Goal: Information Seeking & Learning: Learn about a topic

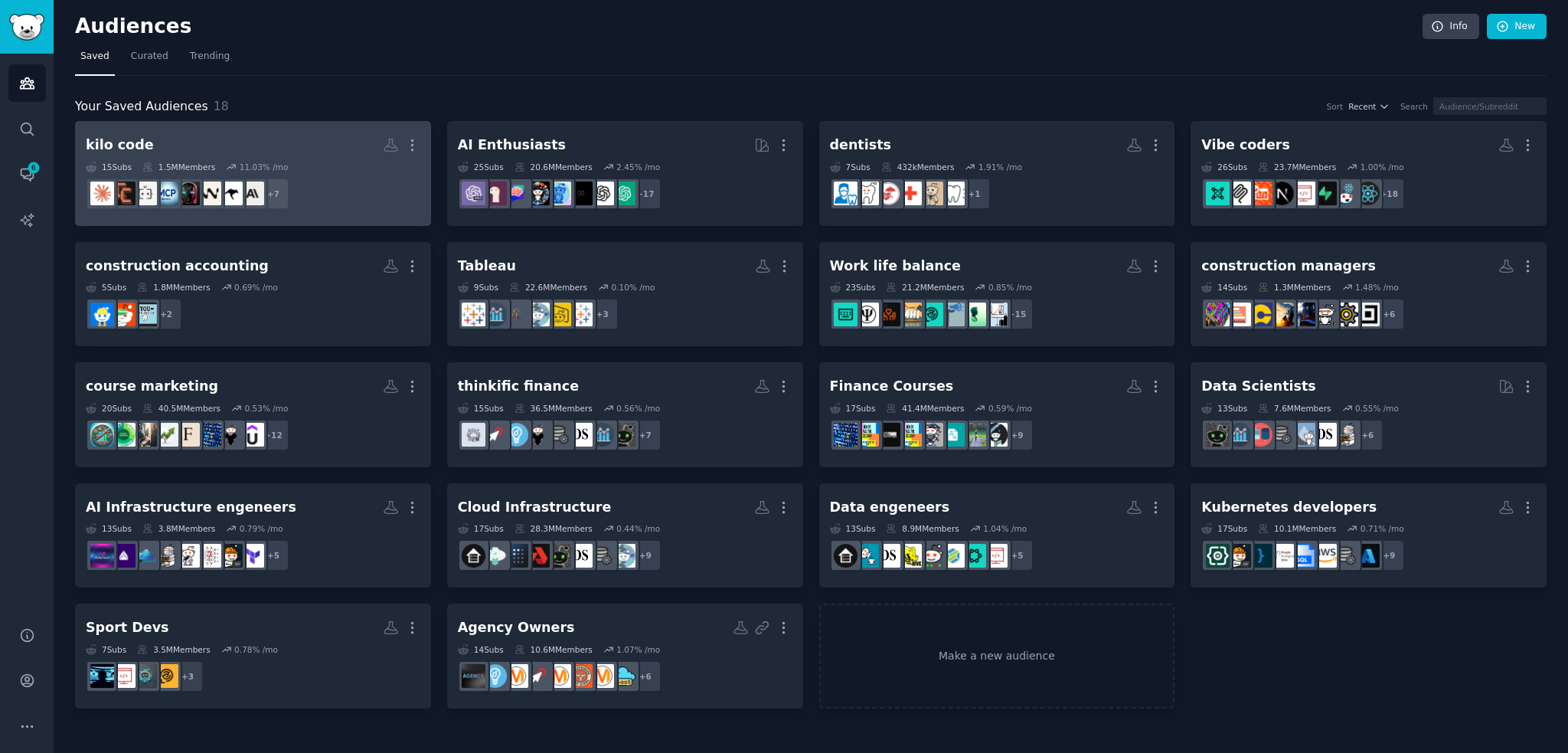
click at [296, 151] on h2 "kilo code More" at bounding box center [253, 145] width 335 height 27
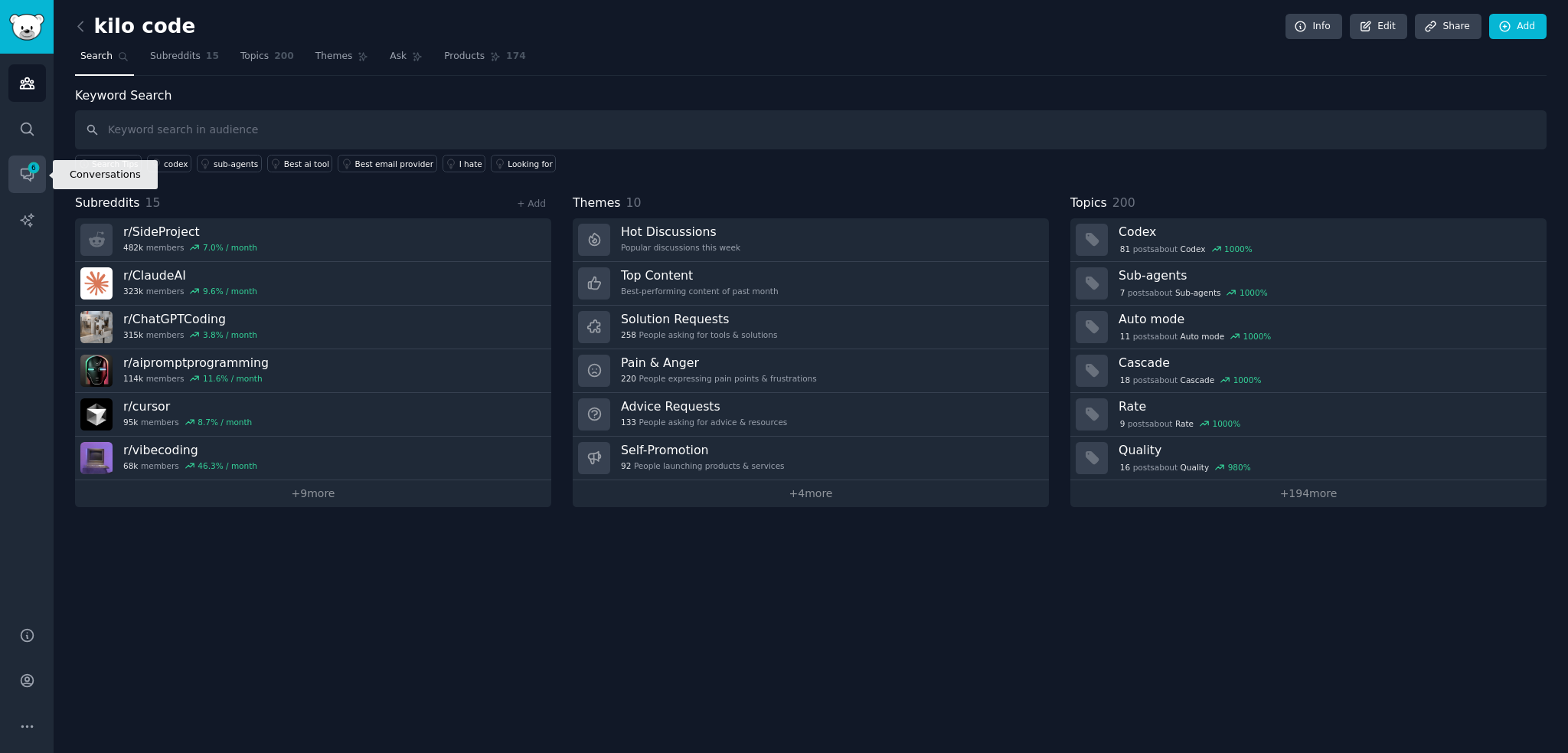
click at [19, 170] on icon "Sidebar" at bounding box center [27, 174] width 17 height 17
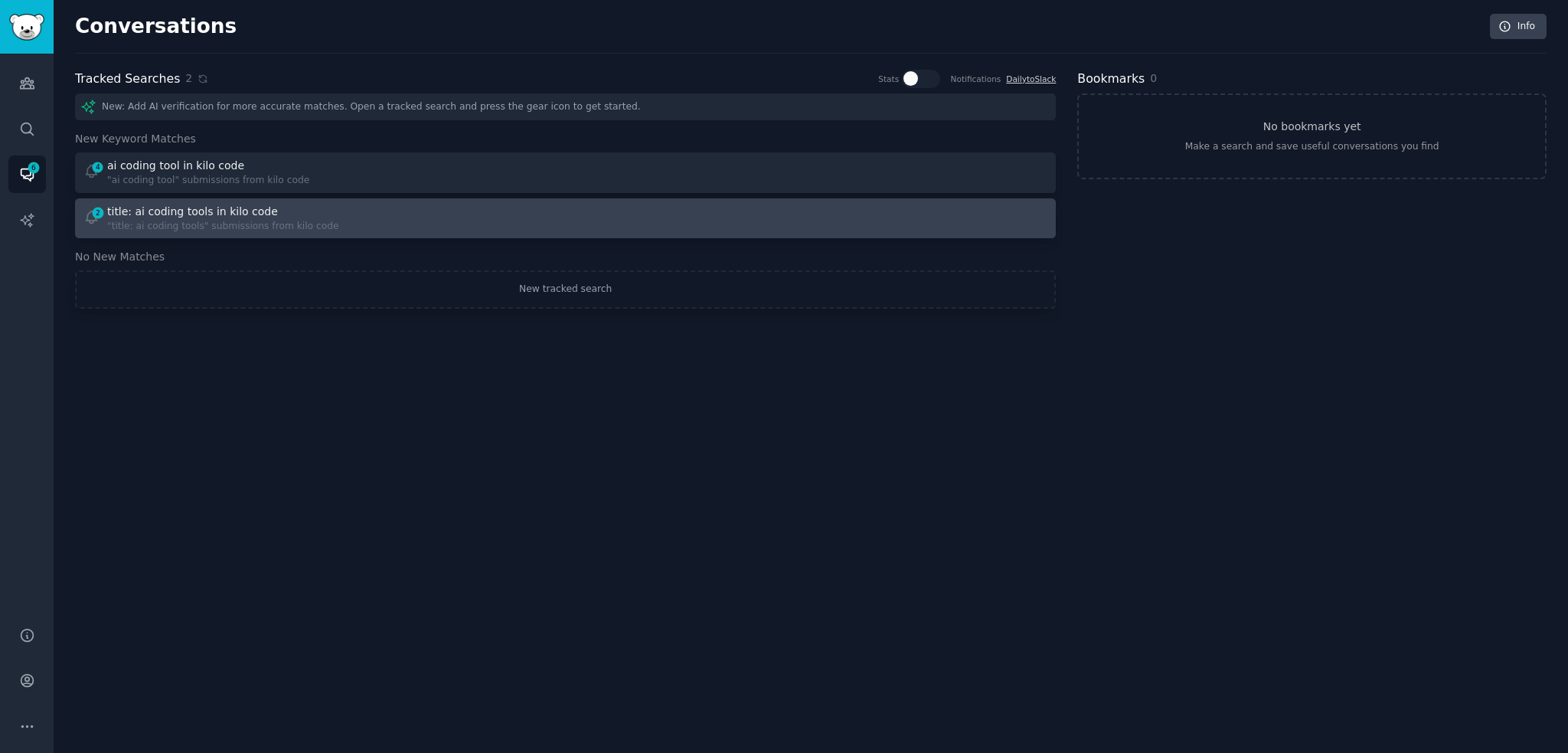
click at [189, 222] on div ""title: ai coding tools" submissions from kilo code" at bounding box center [223, 227] width 232 height 14
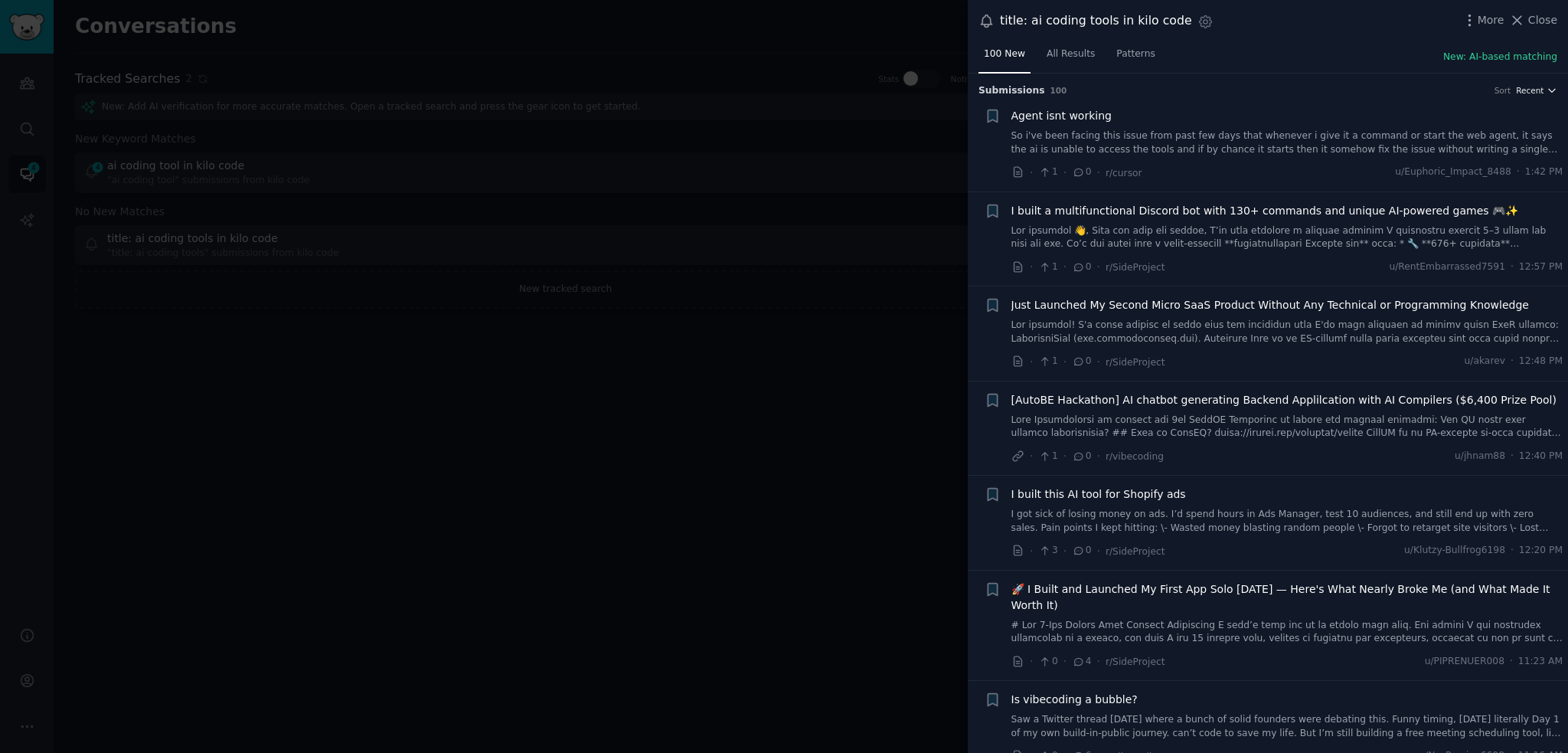
click at [1529, 92] on span "Recent" at bounding box center [1530, 90] width 27 height 11
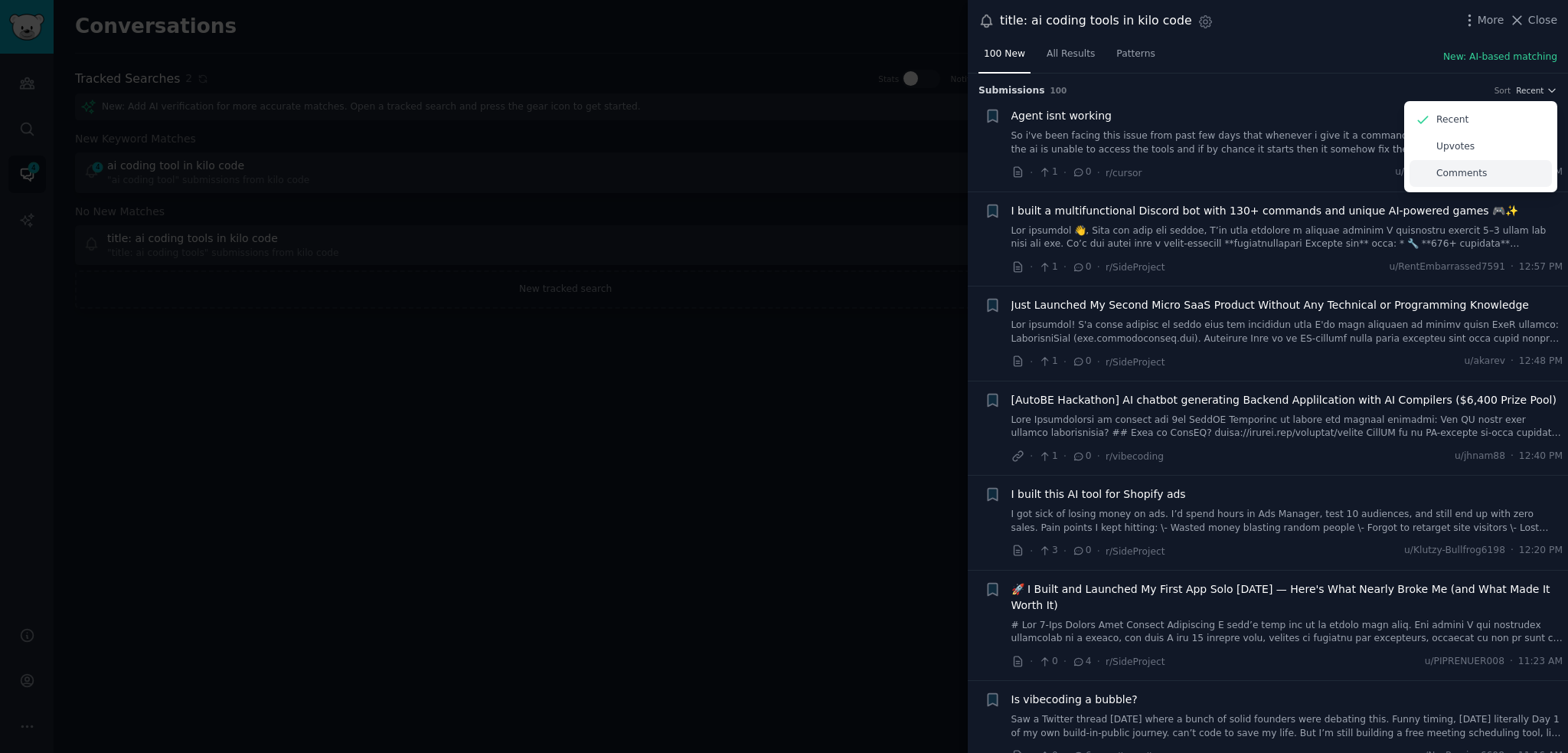
click at [1466, 174] on p "Comments" at bounding box center [1462, 173] width 51 height 14
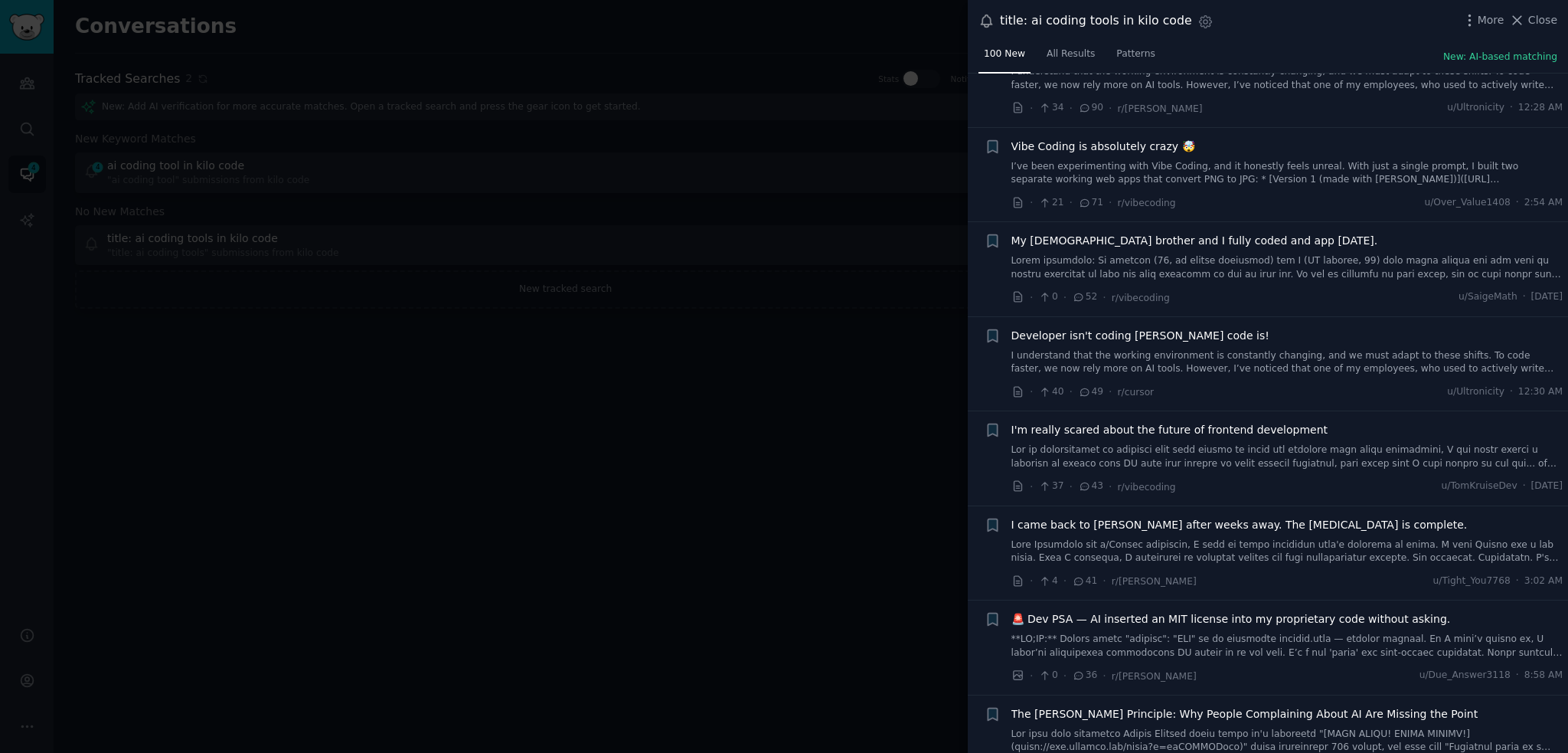
scroll to position [77, 0]
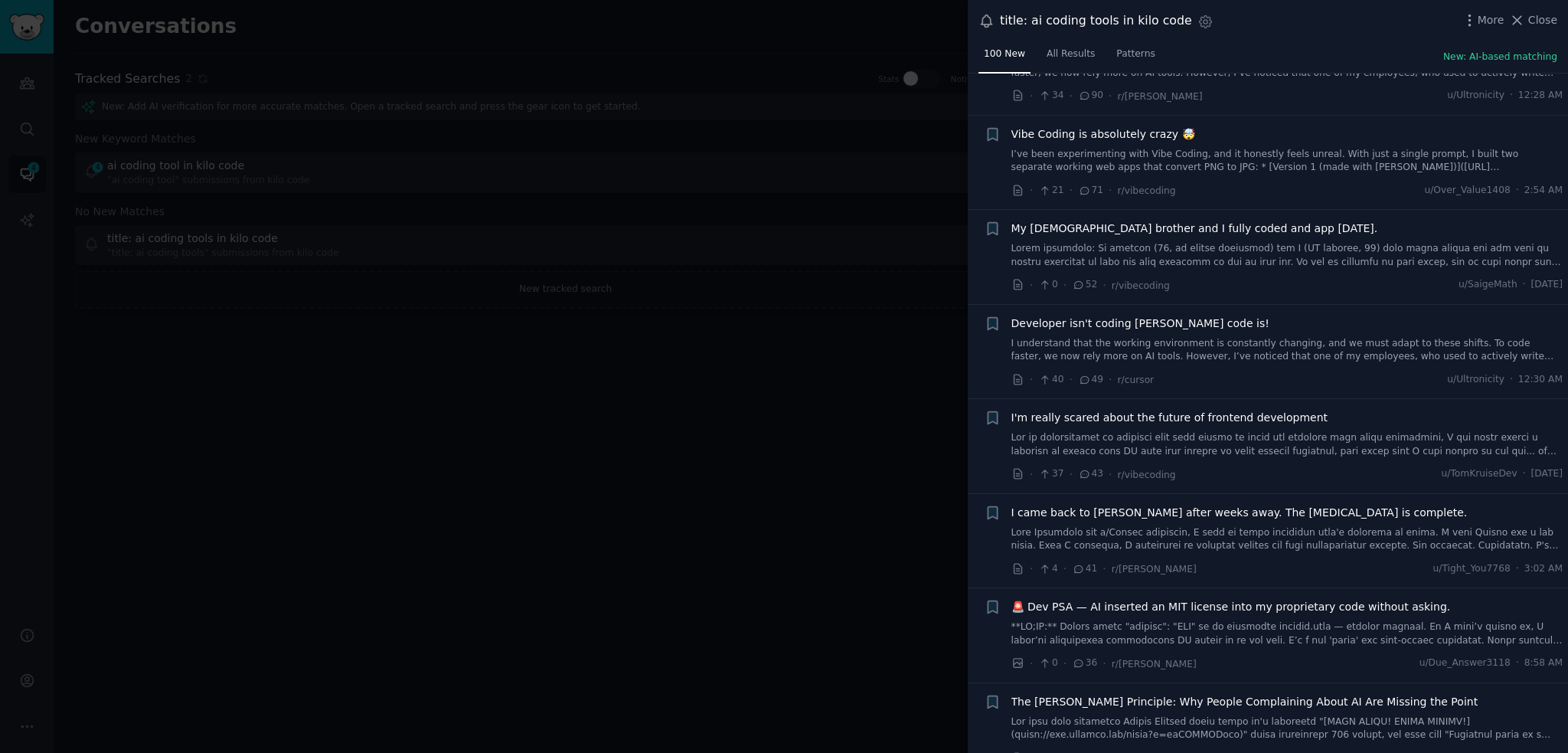
drag, startPoint x: 1128, startPoint y: 132, endPoint x: 1194, endPoint y: 165, distance: 73.8
click at [1185, 161] on link "I’ve been experimenting with Vibe Coding, and it honestly feels unreal. With ju…" at bounding box center [1288, 162] width 552 height 27
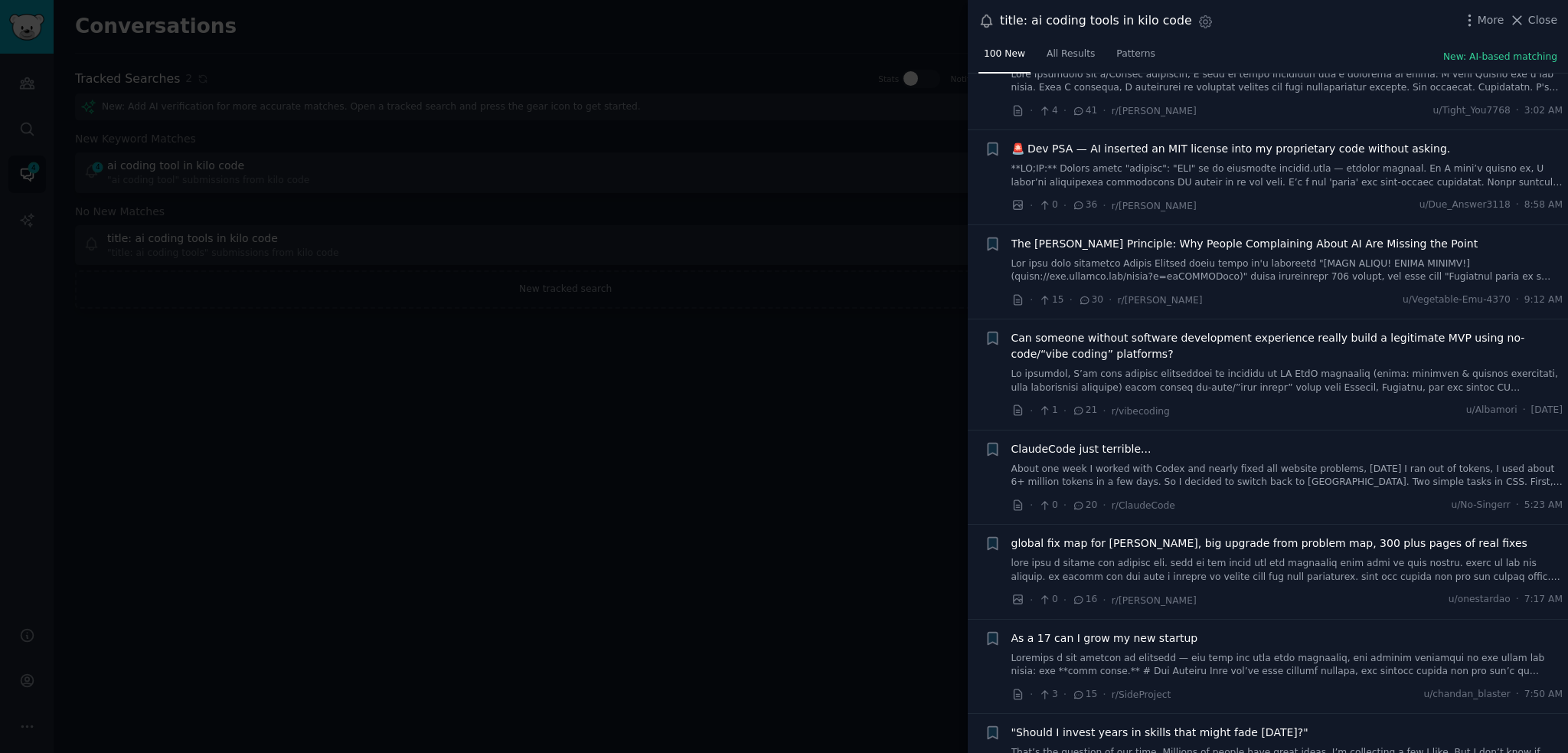
scroll to position [885, 0]
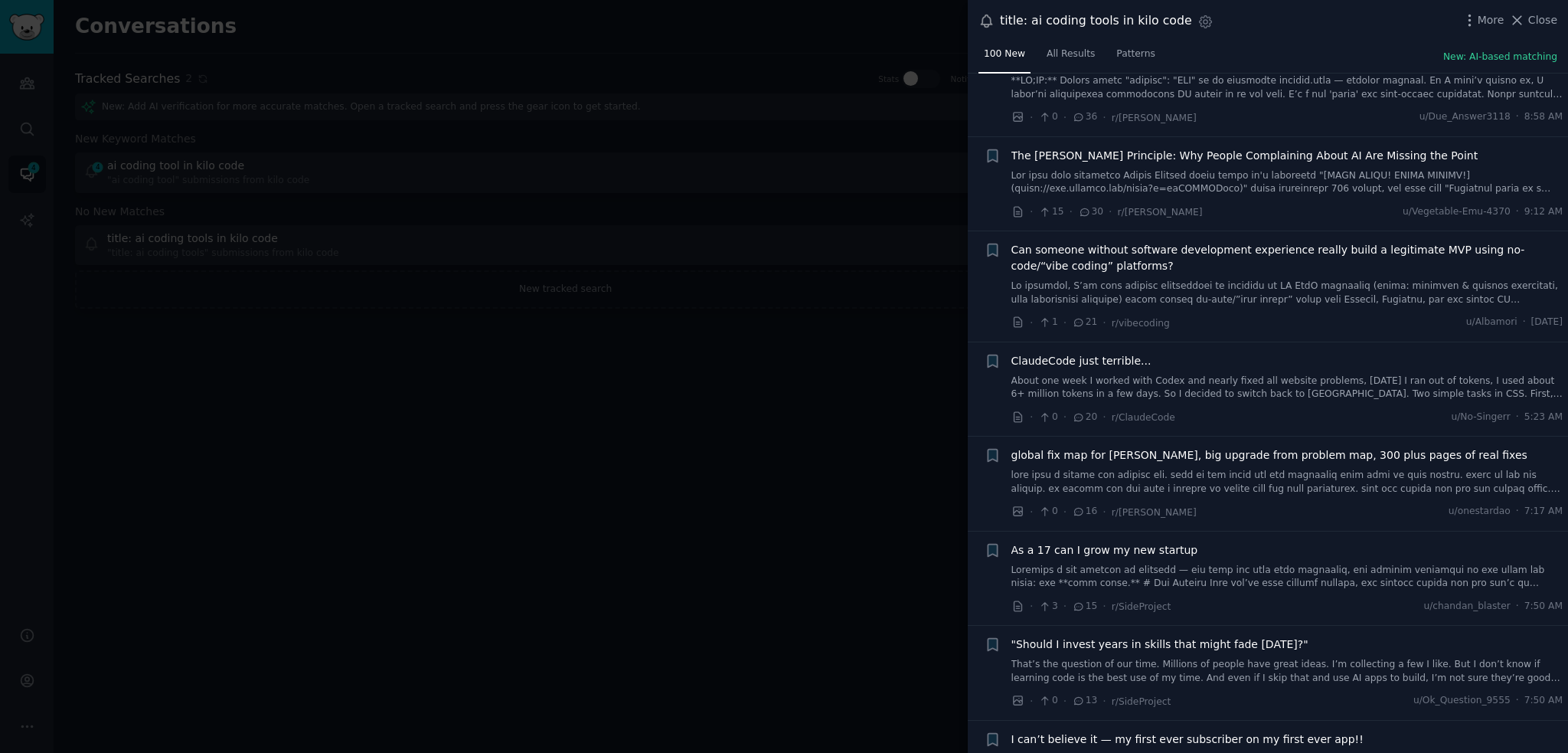
click at [1174, 259] on span "Can someone without software development experience really build a legitimate M…" at bounding box center [1288, 257] width 552 height 32
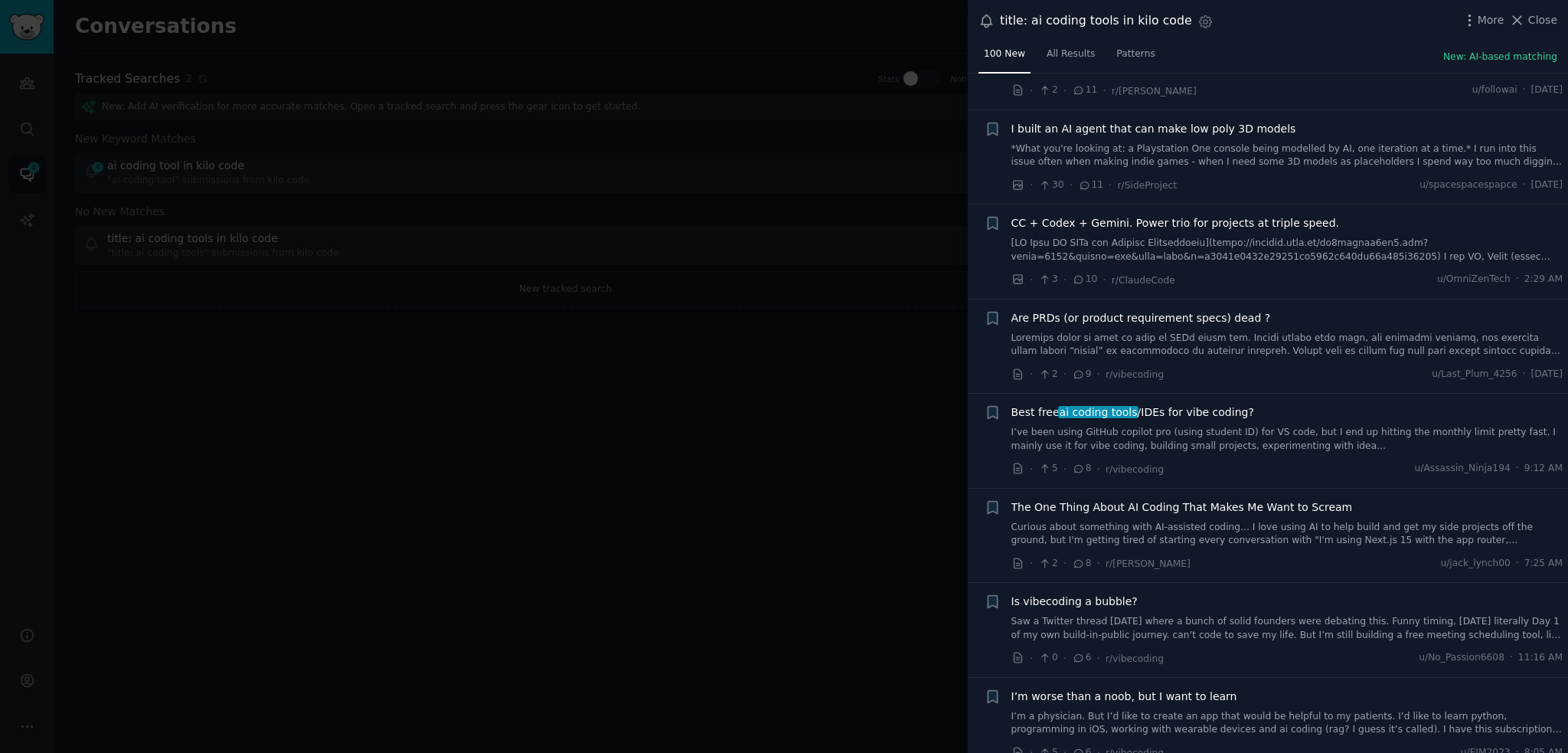
scroll to position [2261, 0]
click at [1197, 403] on span "Best free ai coding tools /IDEs for vibe coding?" at bounding box center [1133, 411] width 243 height 17
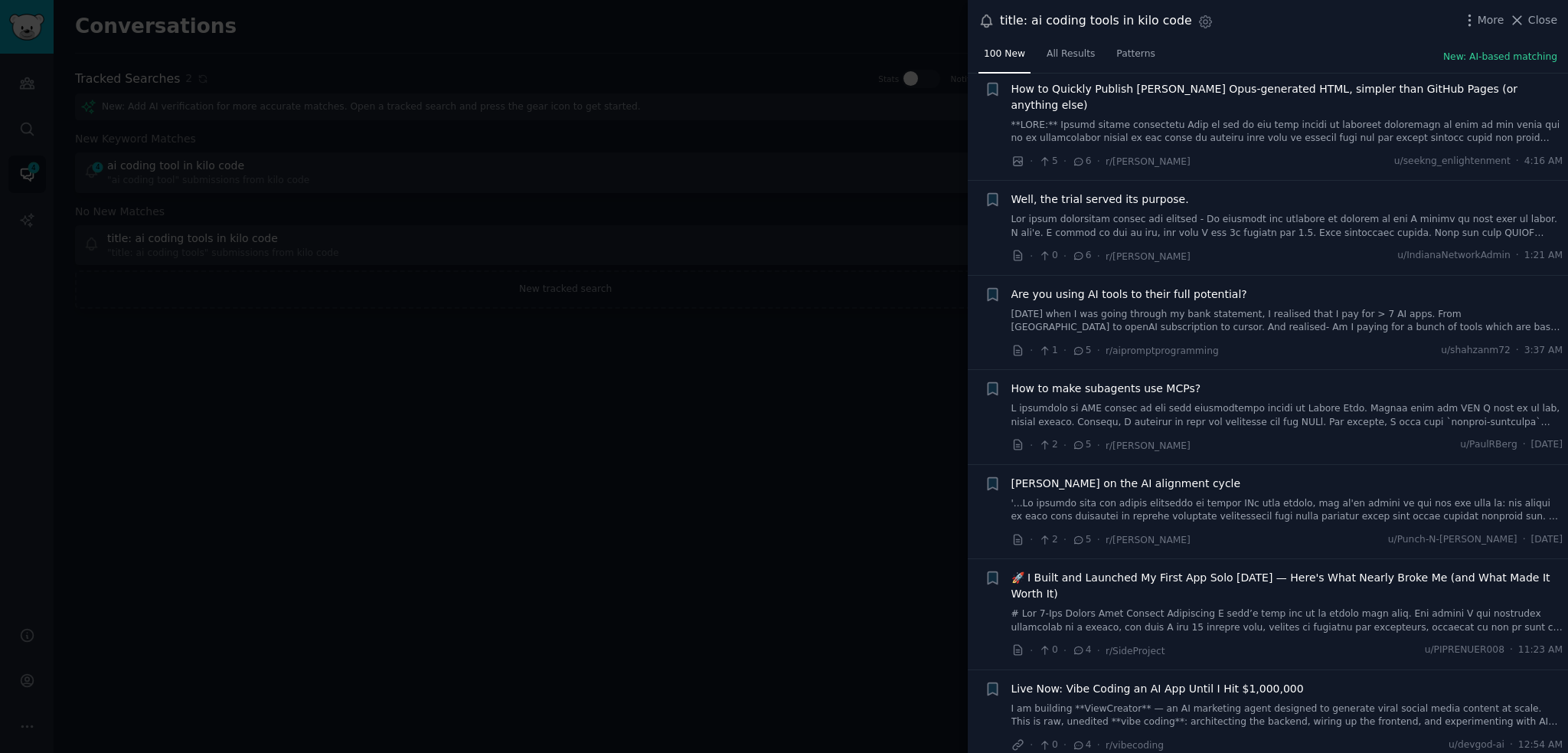
scroll to position [2712, 0]
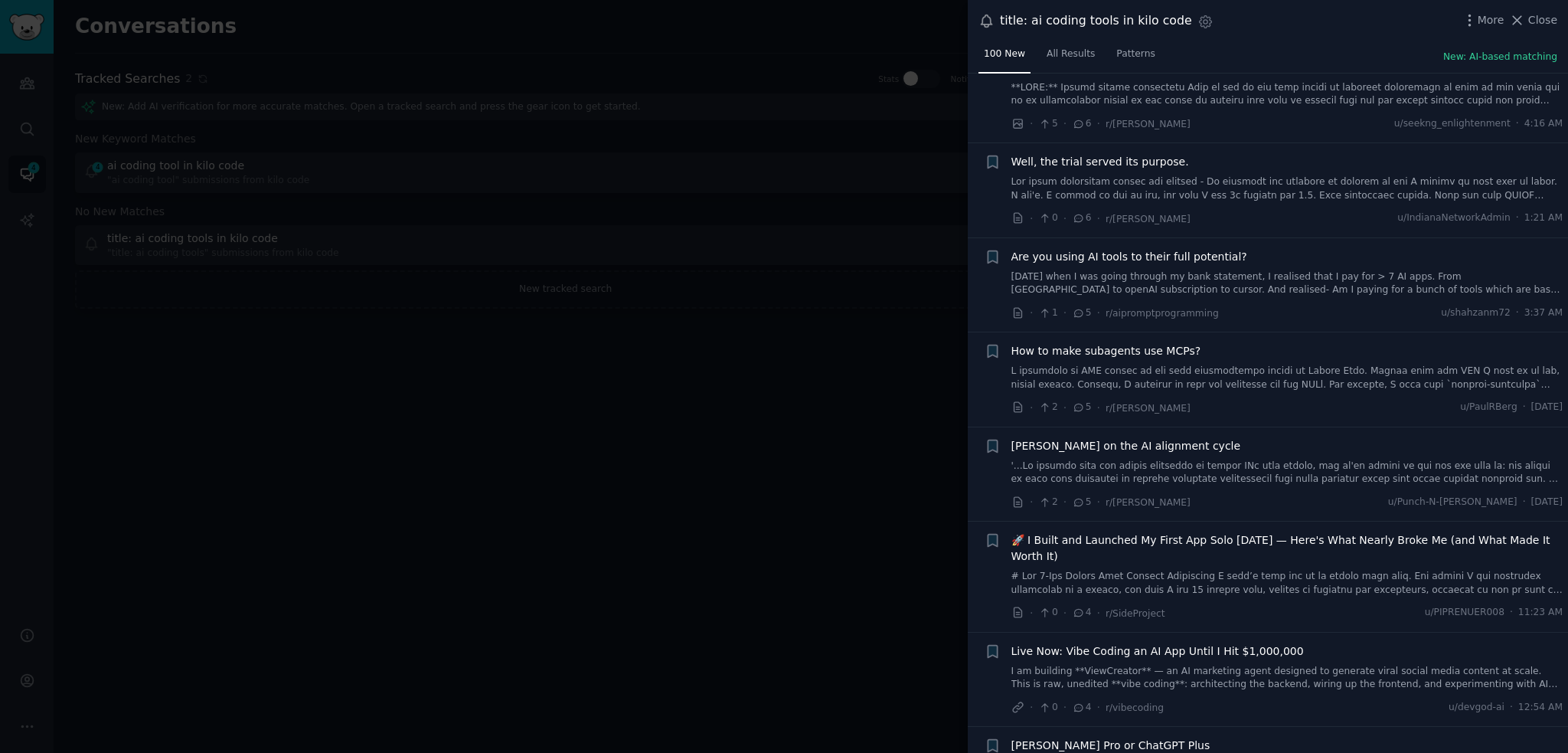
click at [1174, 249] on div "Are you using AI tools to their full potential? [DATE] when I was going through…" at bounding box center [1288, 274] width 552 height 49
click at [1174, 249] on span "Are you using AI tools to their full potential?" at bounding box center [1130, 257] width 236 height 17
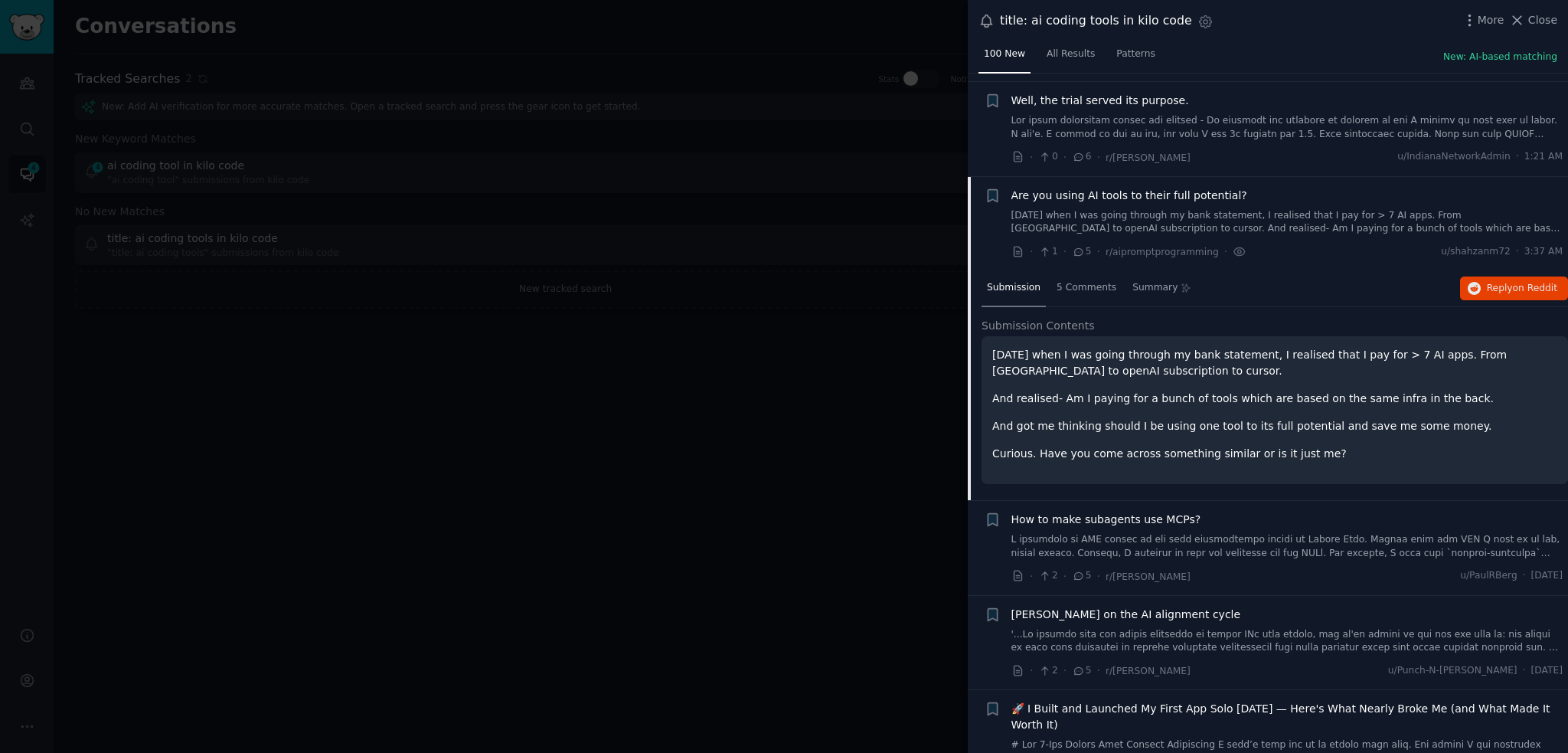
scroll to position [2590, 0]
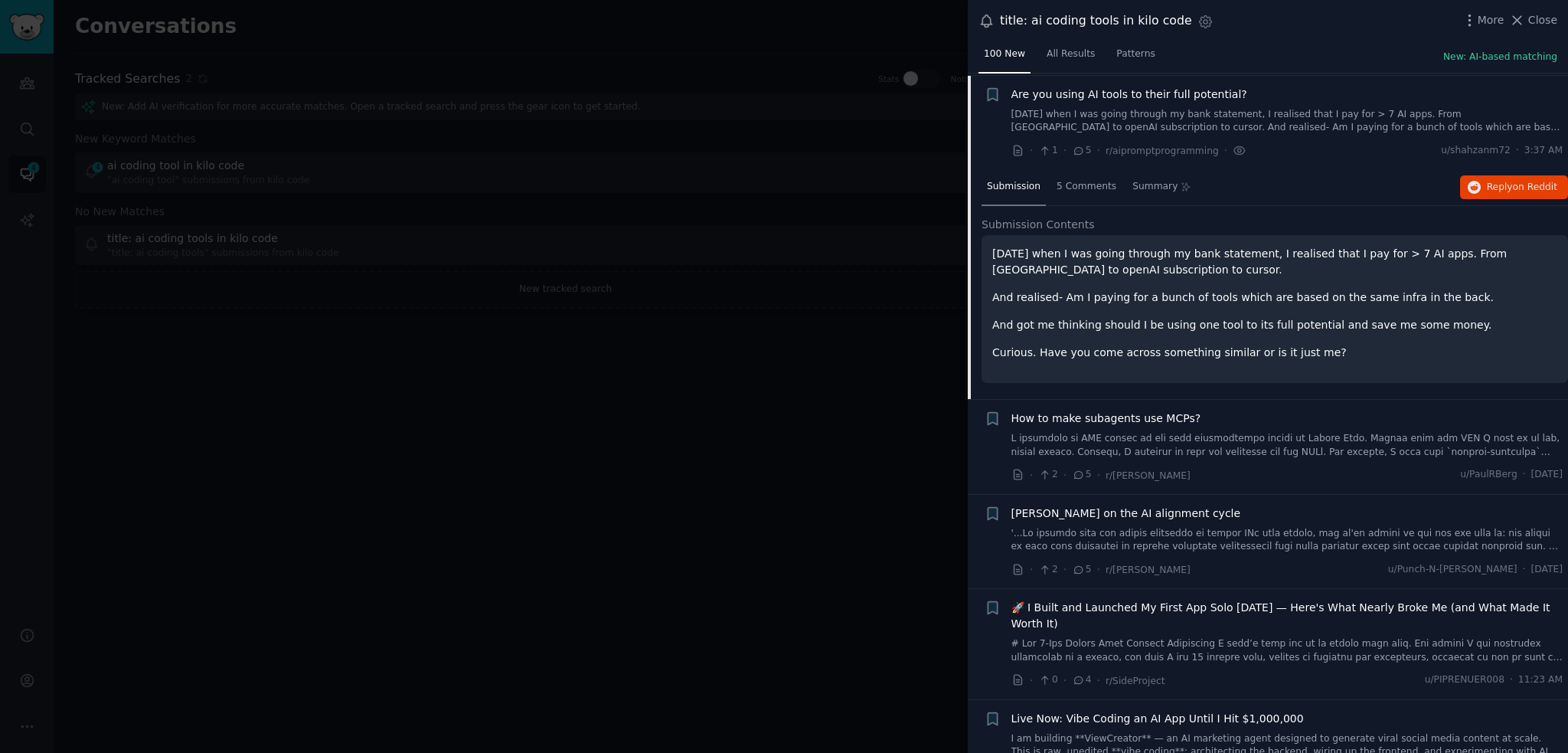
drag, startPoint x: 1251, startPoint y: 221, endPoint x: 1251, endPoint y: 238, distance: 17.0
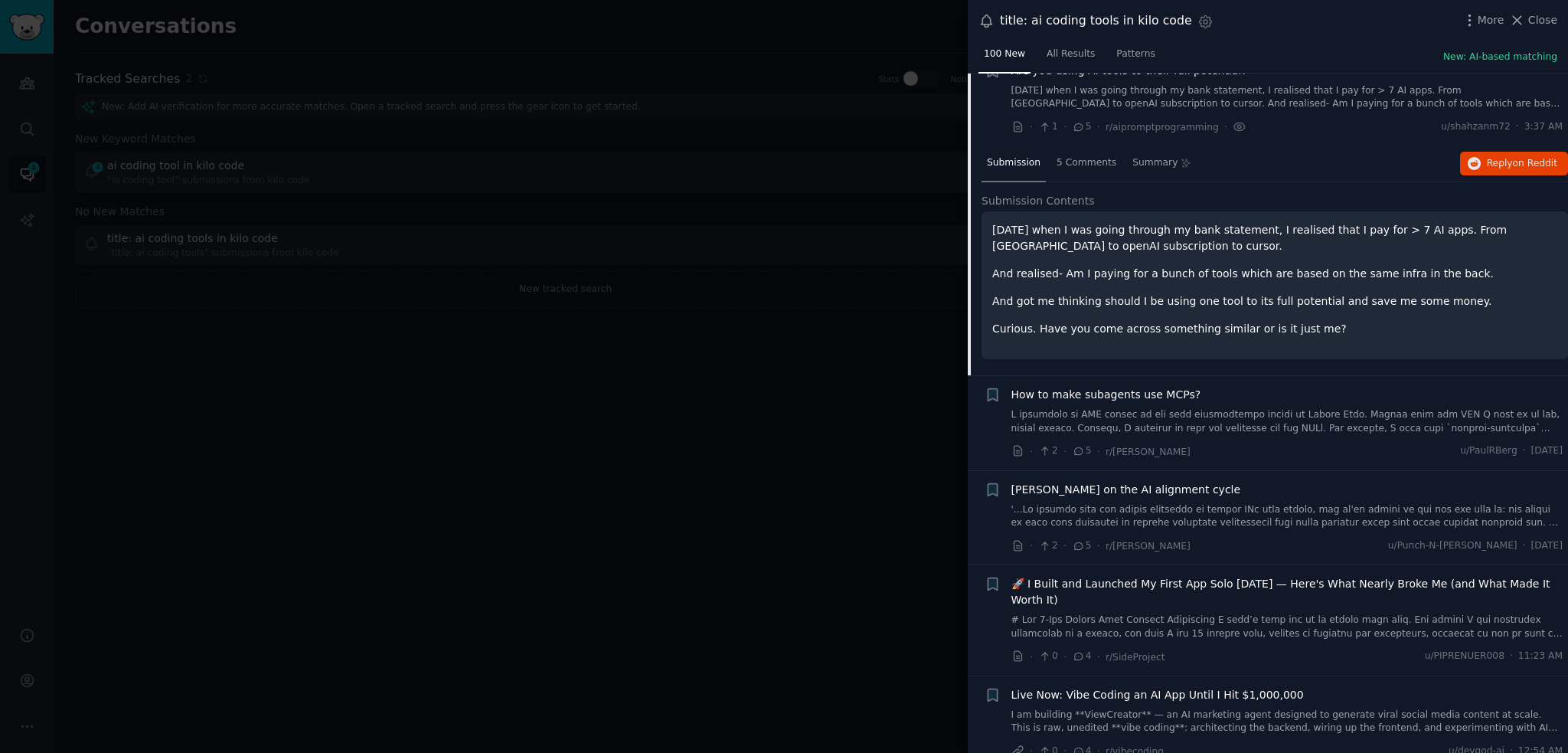
drag, startPoint x: 1242, startPoint y: 207, endPoint x: 1243, endPoint y: 227, distance: 20.0
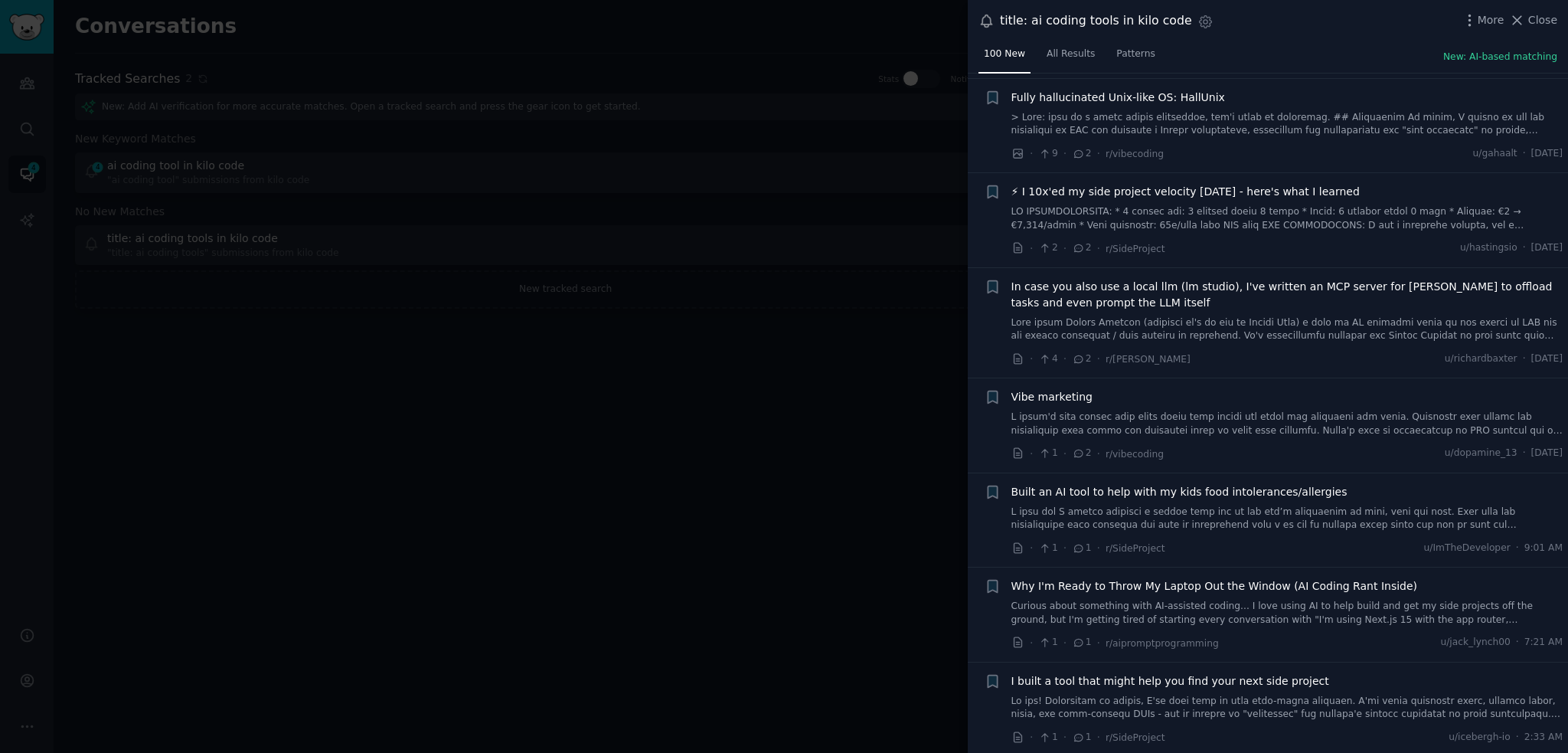
scroll to position [5034, 0]
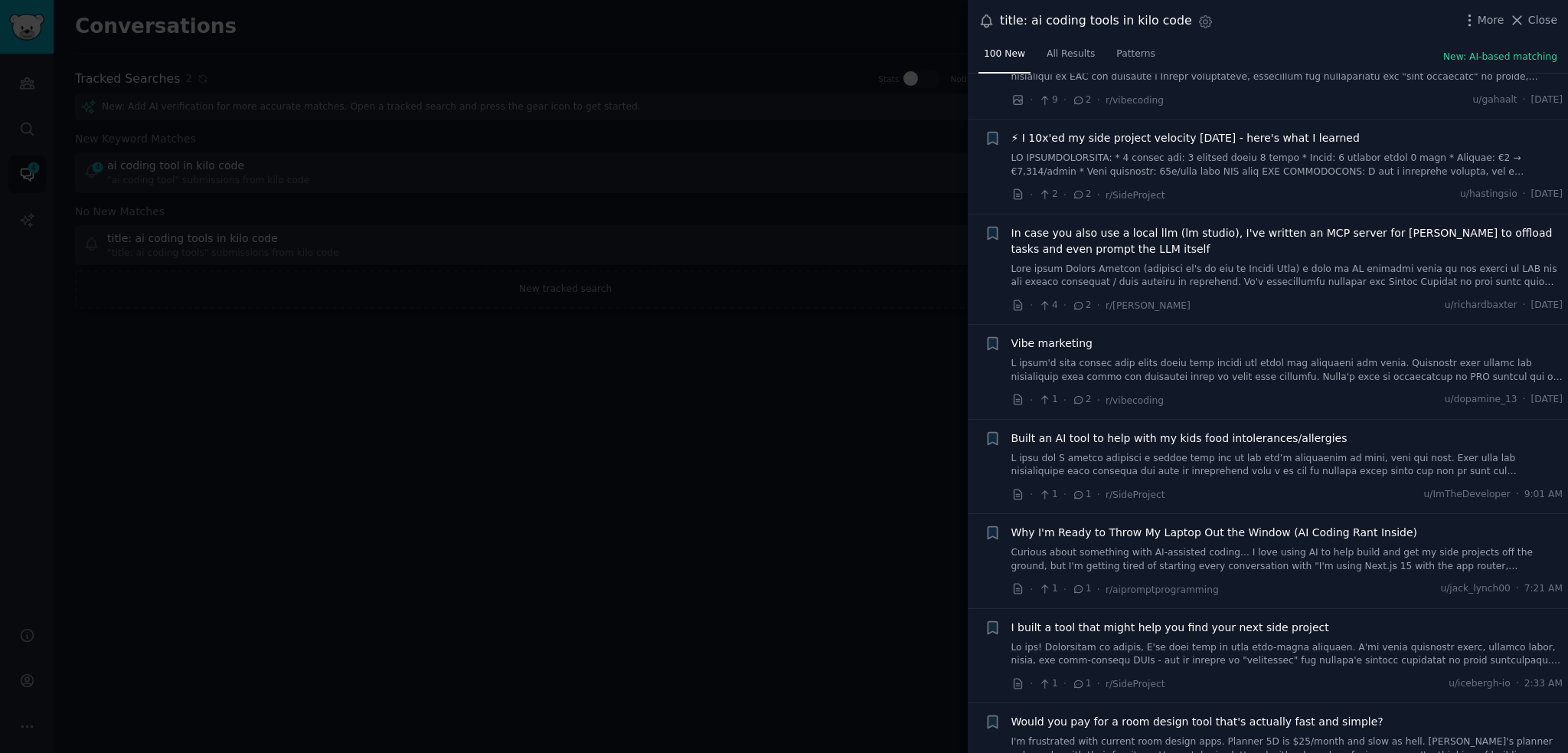
click at [923, 483] on div at bounding box center [784, 376] width 1568 height 753
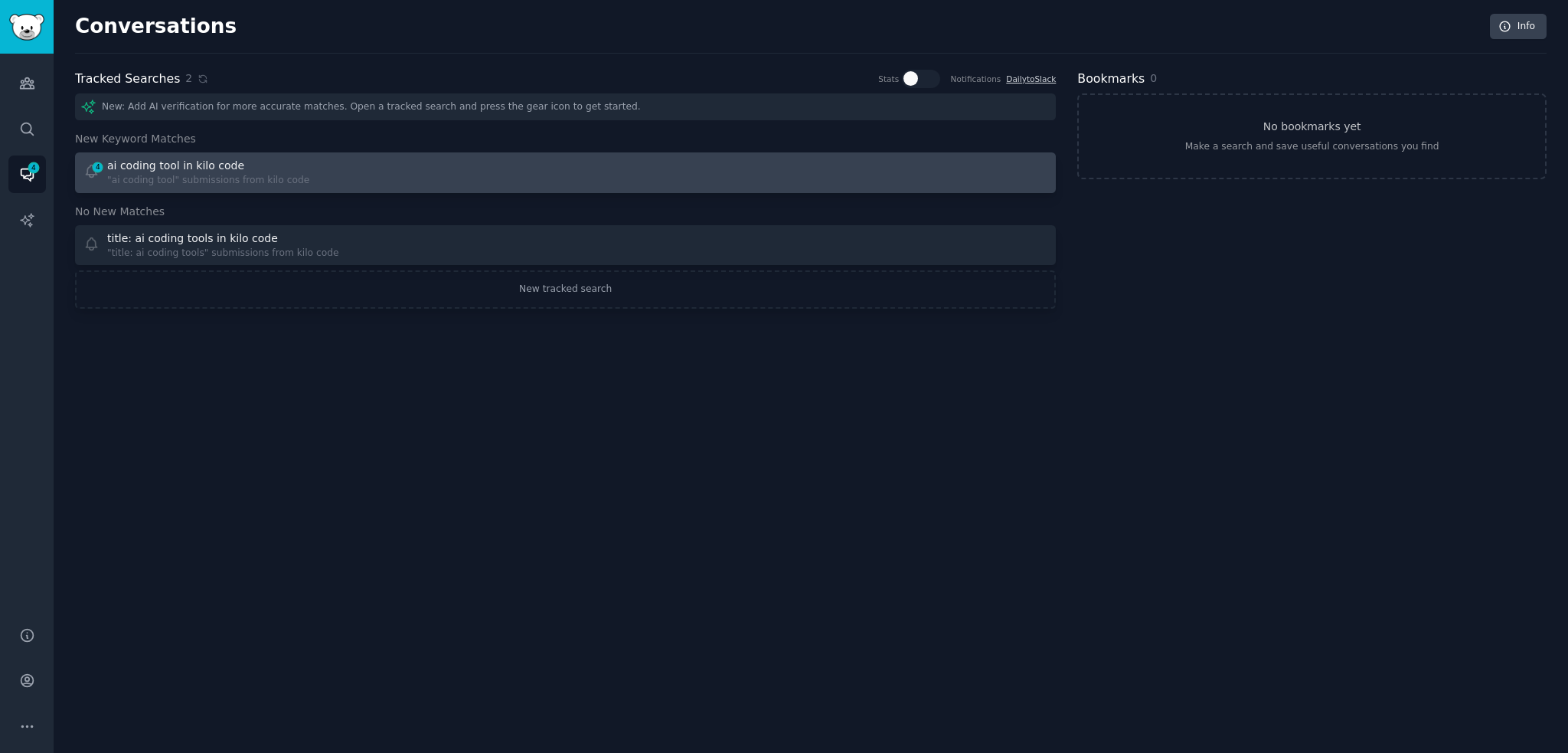
click at [231, 170] on div "ai coding tool in kilo code" at bounding box center [208, 166] width 203 height 17
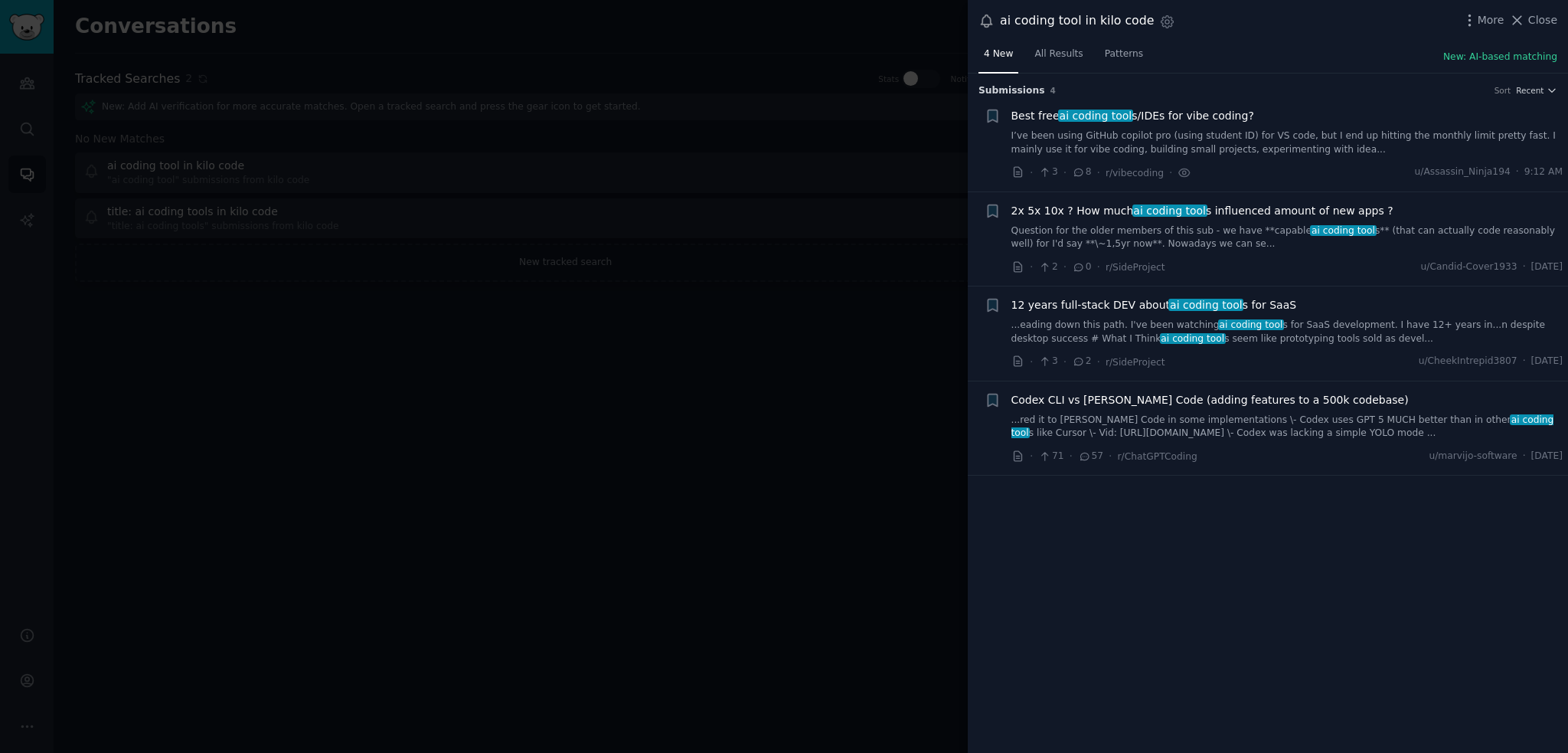
click at [772, 529] on div at bounding box center [784, 376] width 1568 height 753
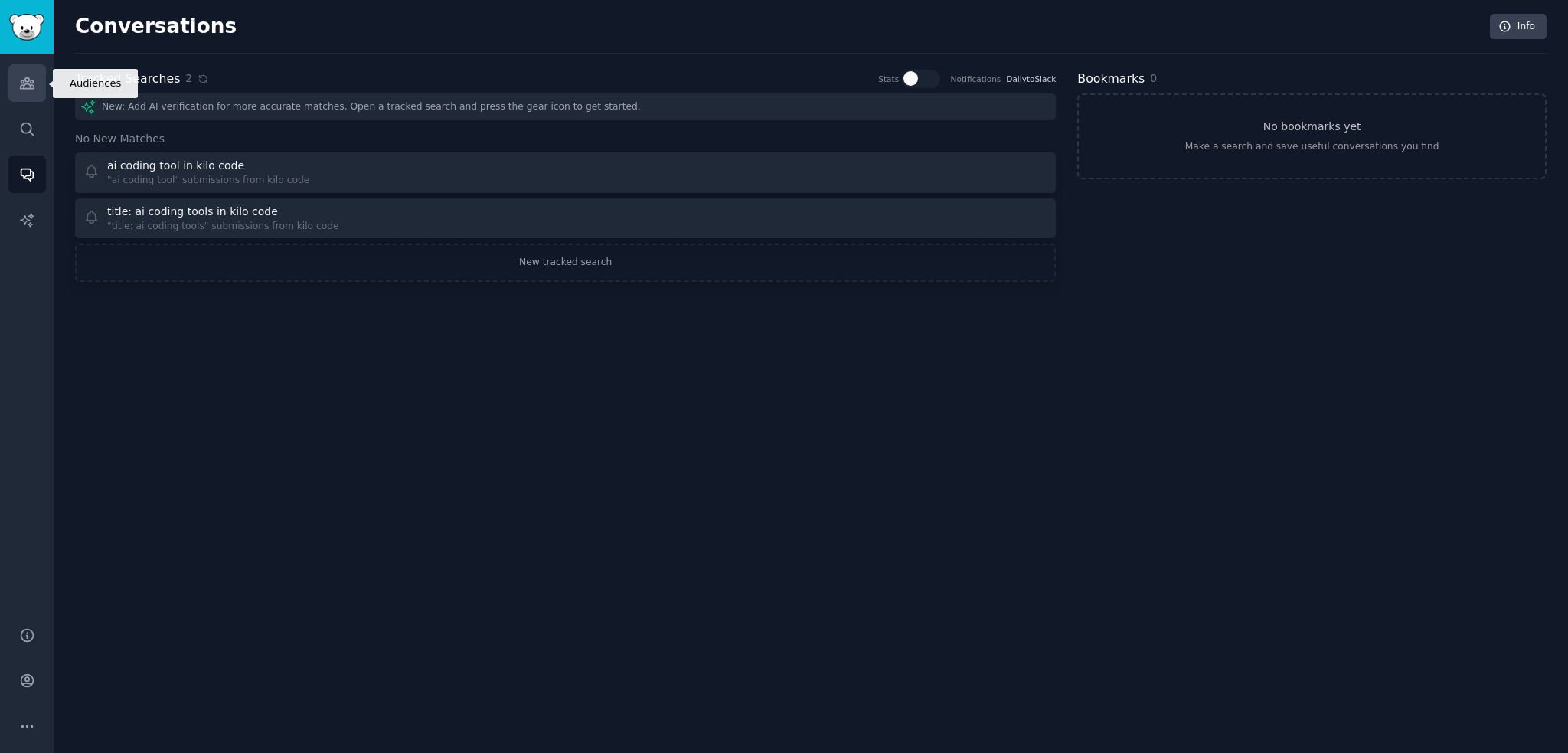
click at [27, 91] on icon "Sidebar" at bounding box center [27, 83] width 17 height 17
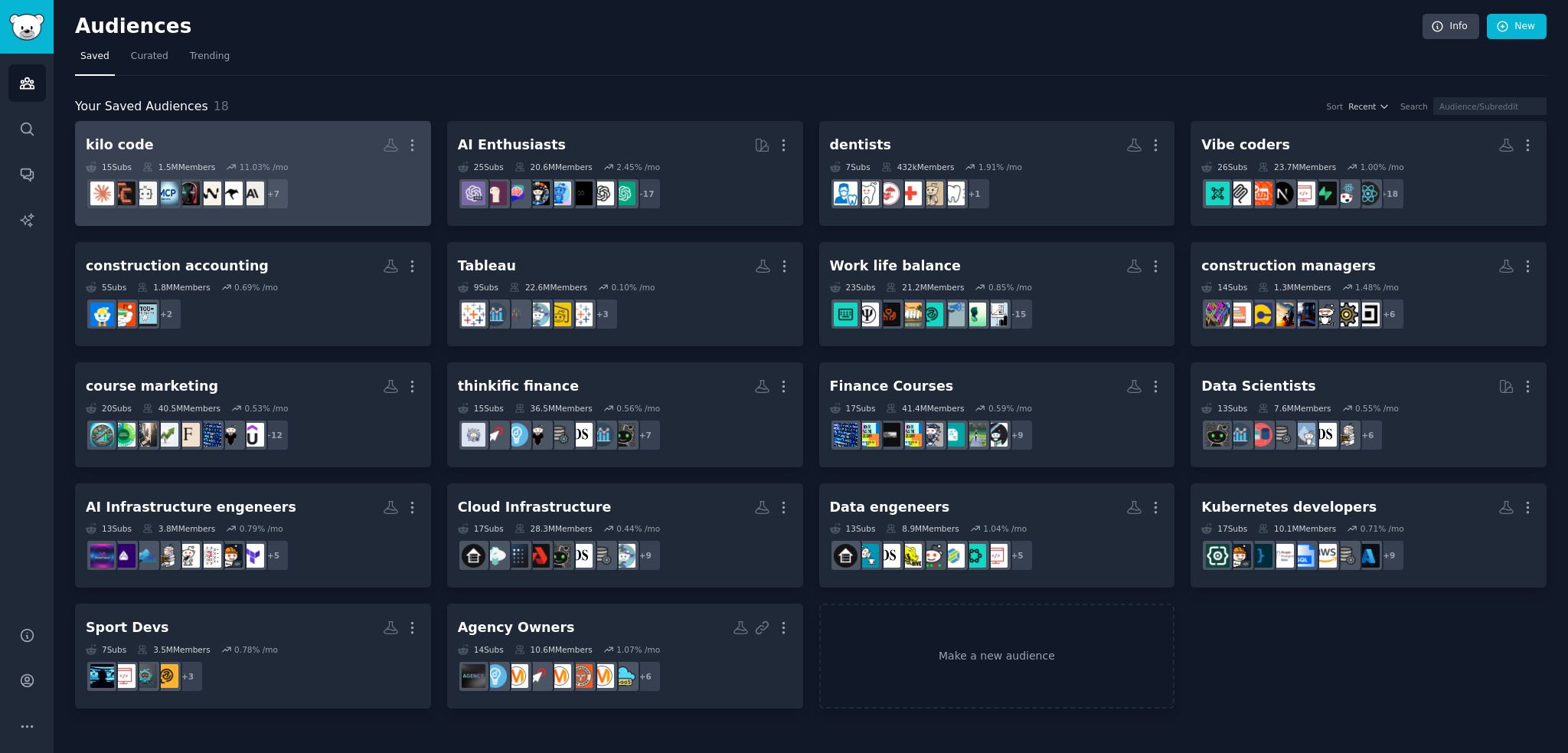
click at [203, 128] on link "kilo code More 15 Sub s 1.5M Members 11.03 % /mo + 7" at bounding box center [253, 173] width 356 height 105
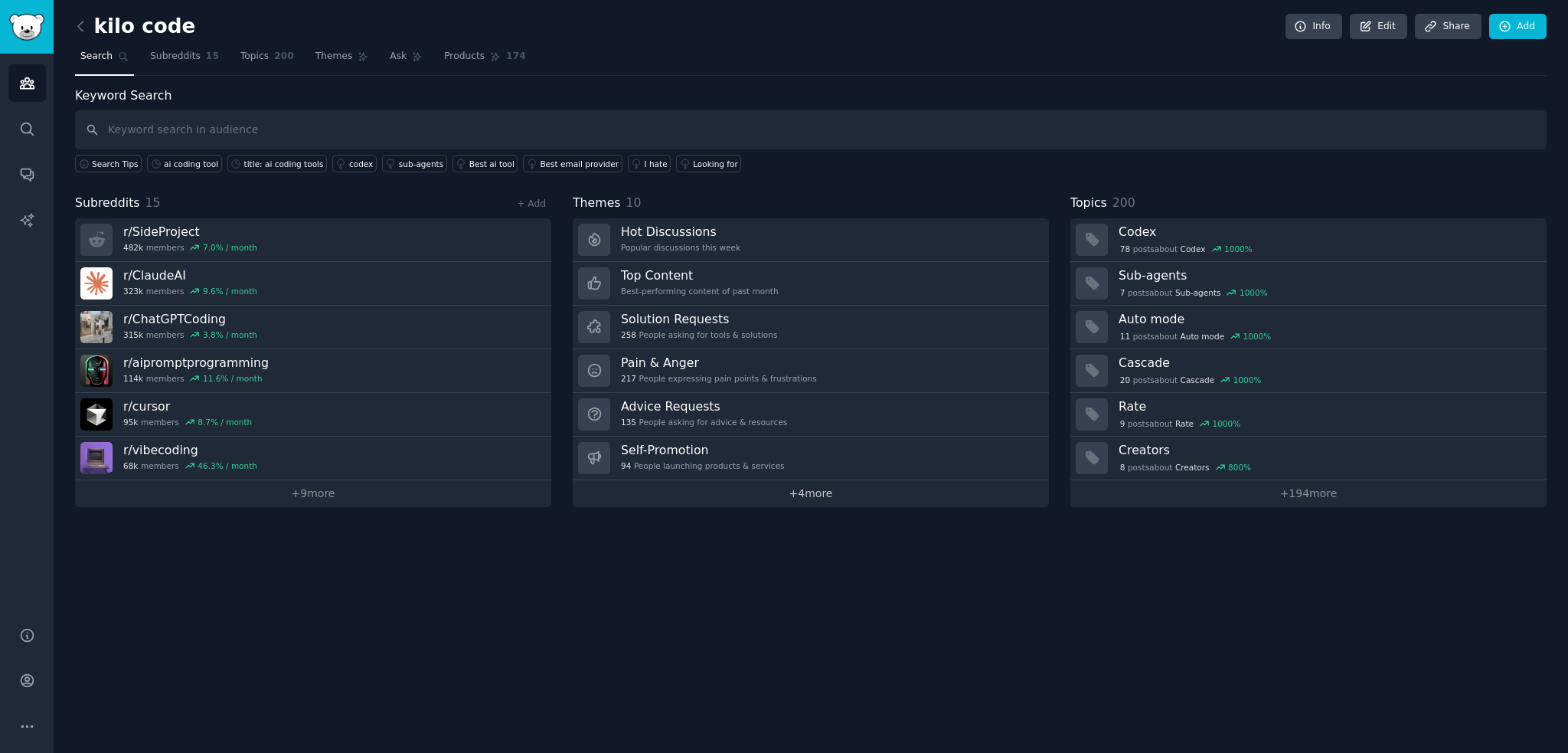
click at [711, 490] on link "+ 4 more" at bounding box center [810, 494] width 476 height 27
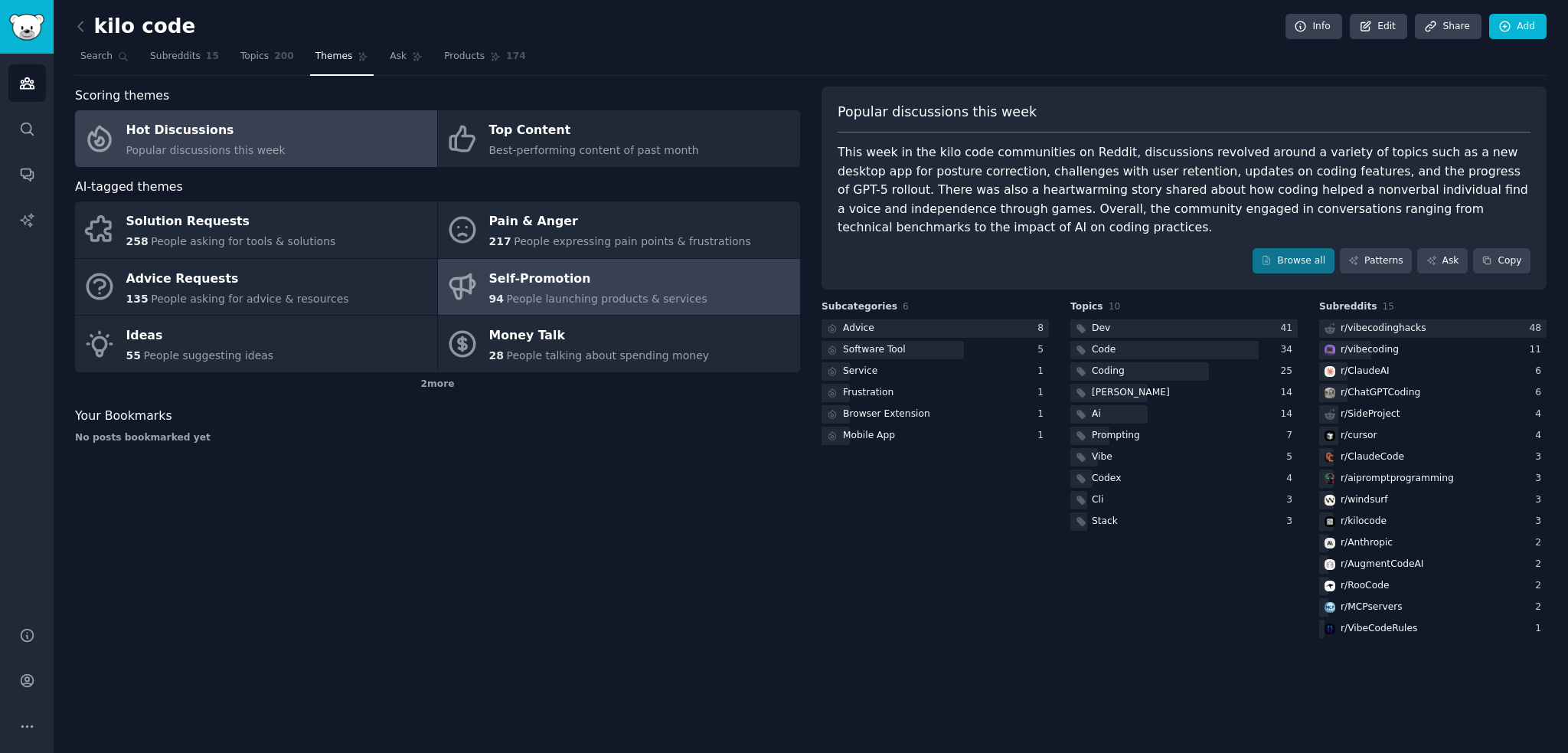
click at [589, 278] on div "Self-Promotion" at bounding box center [598, 279] width 218 height 24
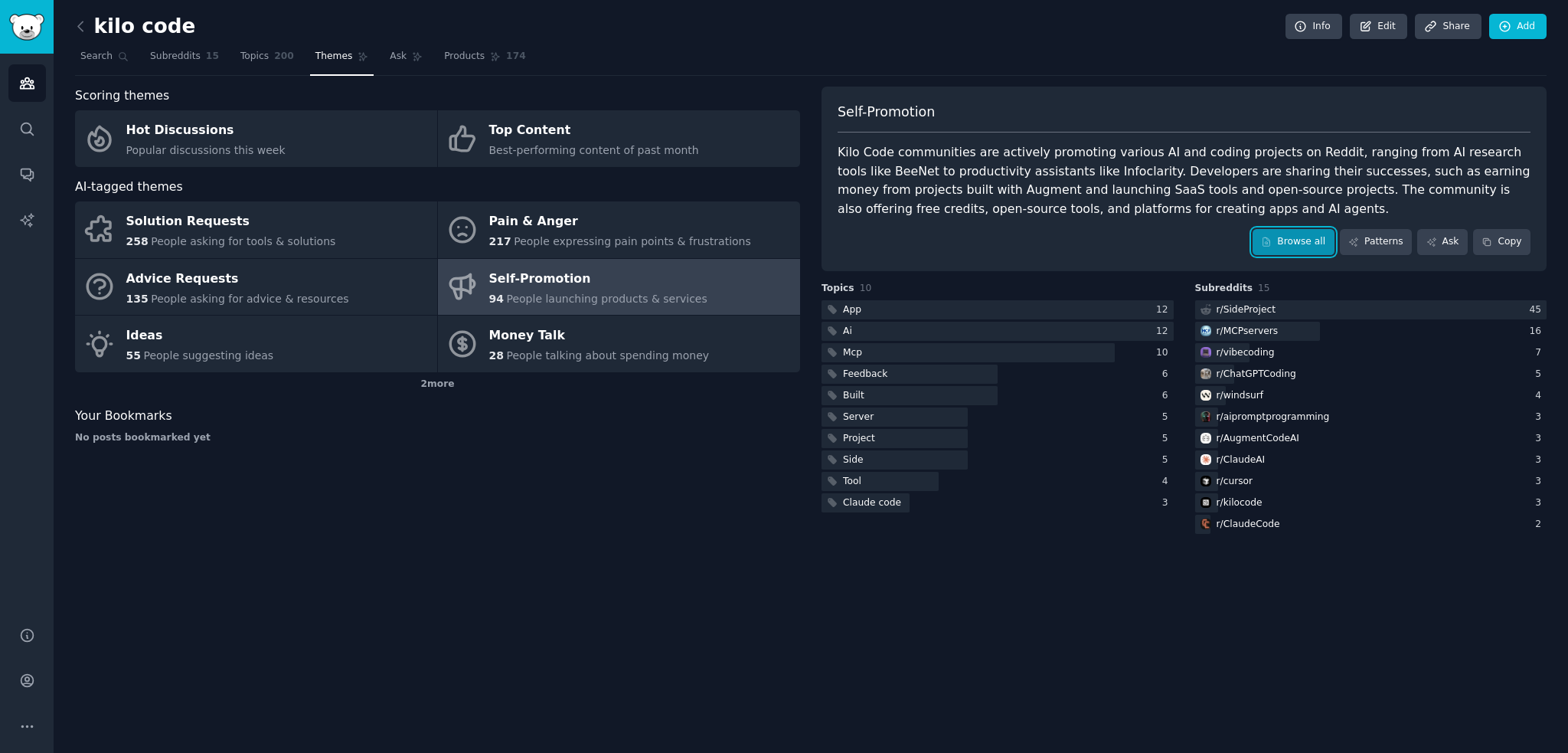
click at [1296, 239] on link "Browse all" at bounding box center [1293, 242] width 82 height 26
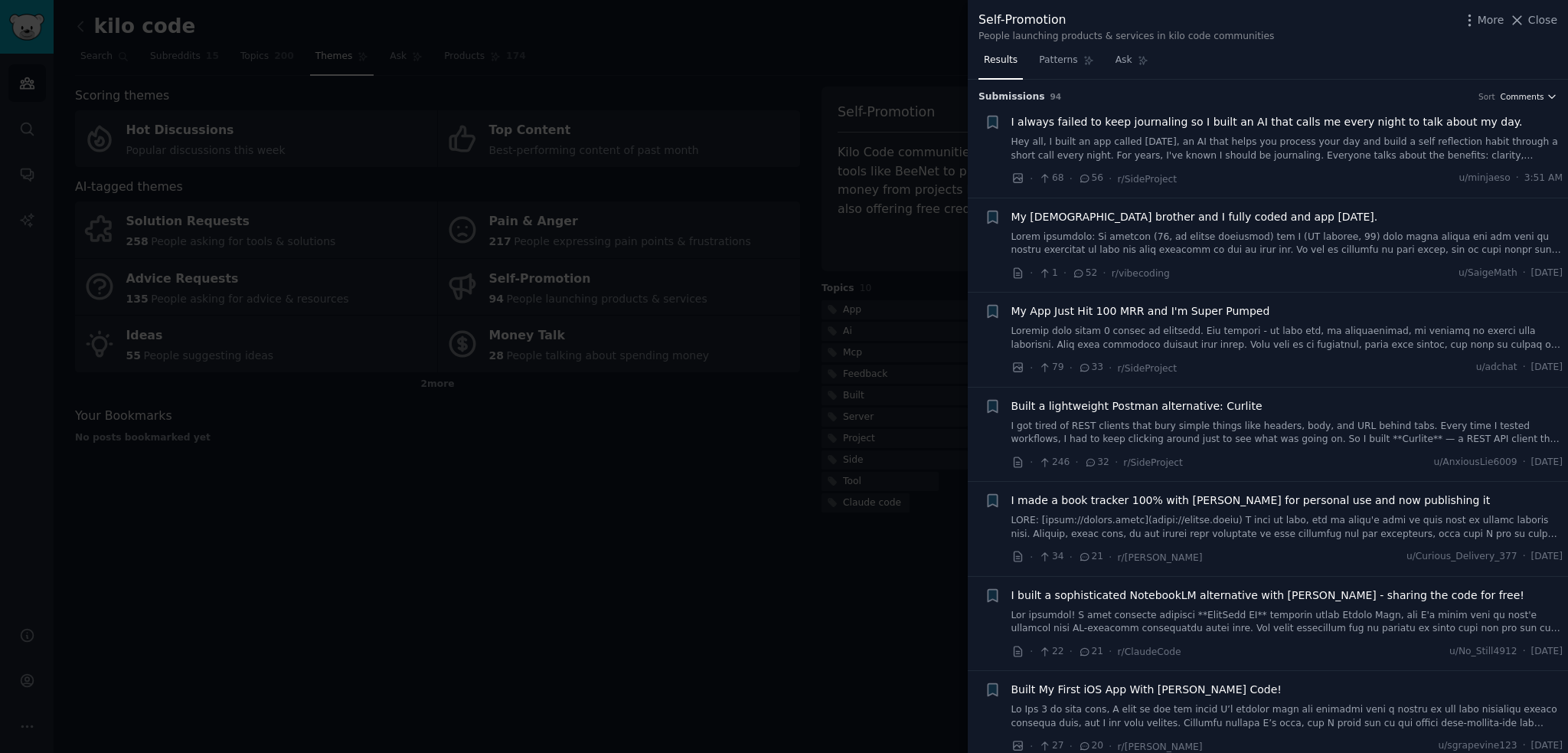
click at [1519, 100] on span "Comments" at bounding box center [1522, 96] width 44 height 11
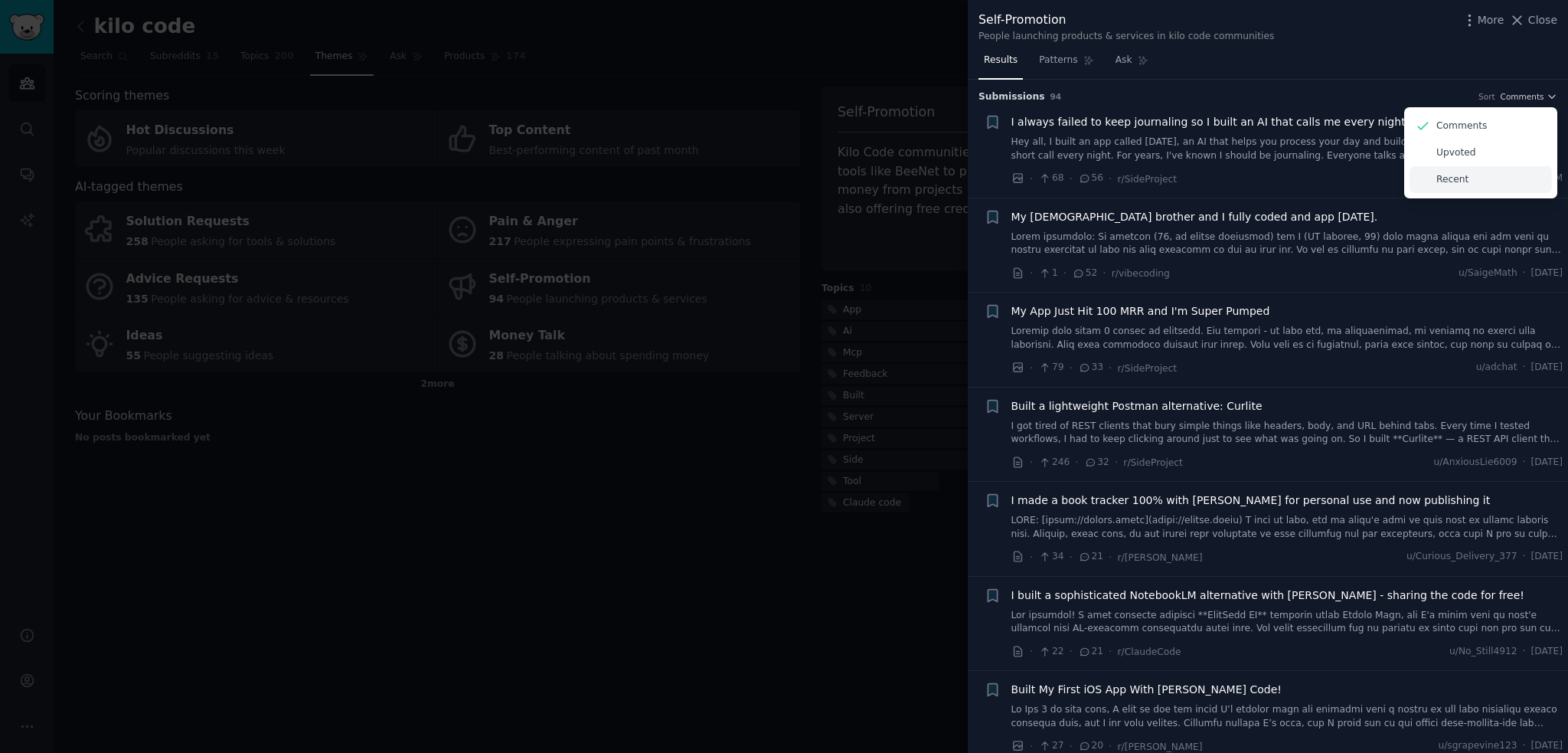
click at [1487, 178] on div "Recent" at bounding box center [1481, 180] width 142 height 27
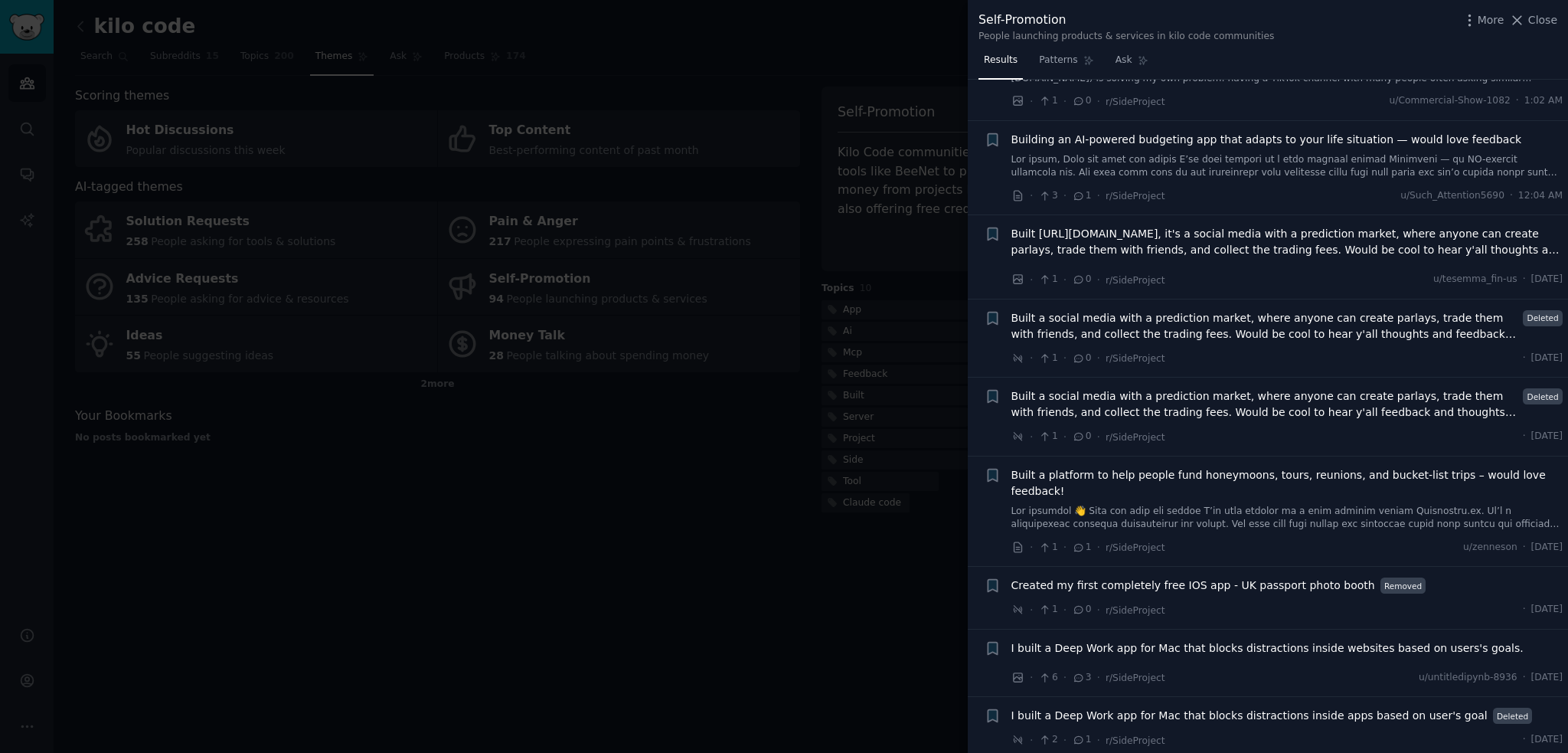
scroll to position [663, 0]
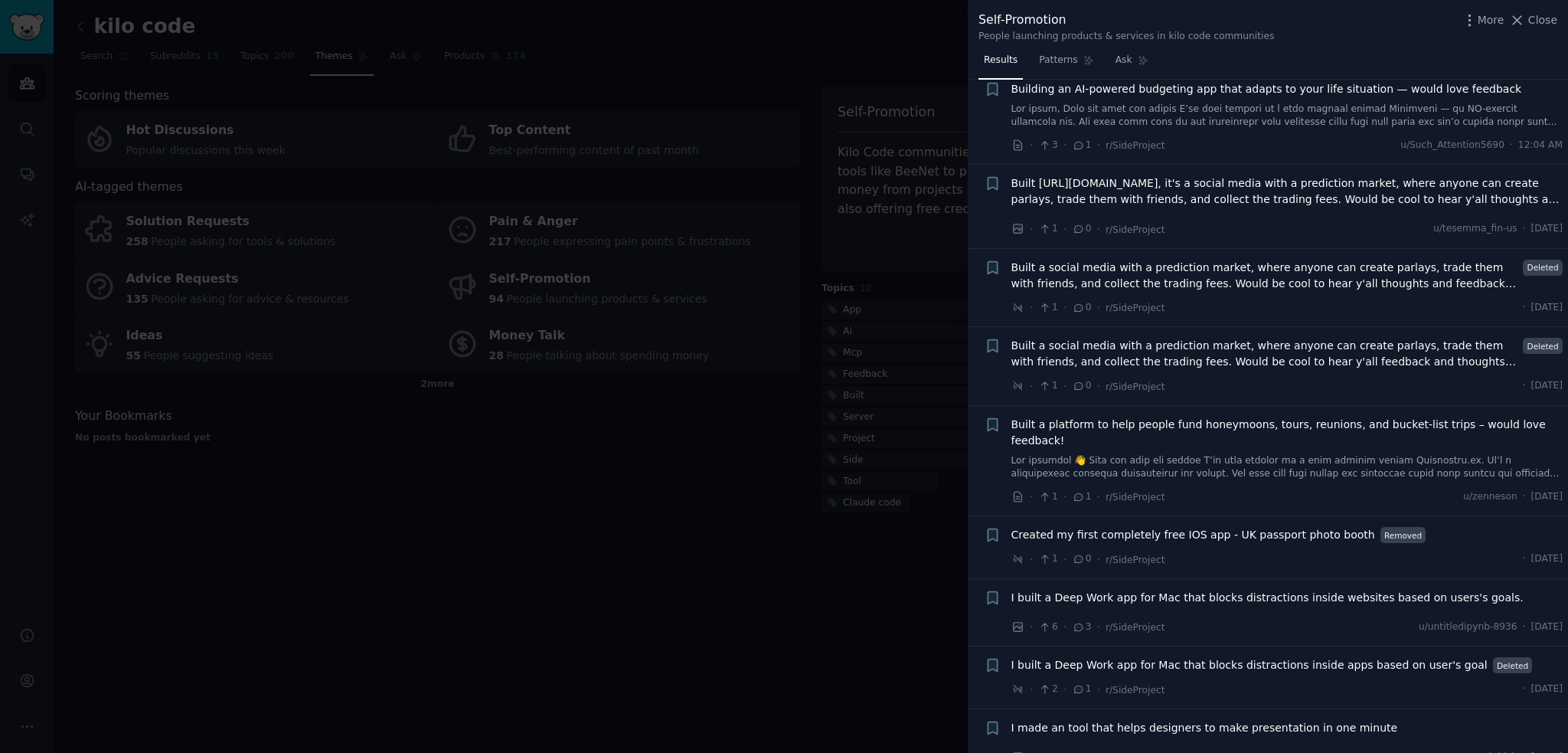
click at [719, 576] on div at bounding box center [784, 376] width 1568 height 753
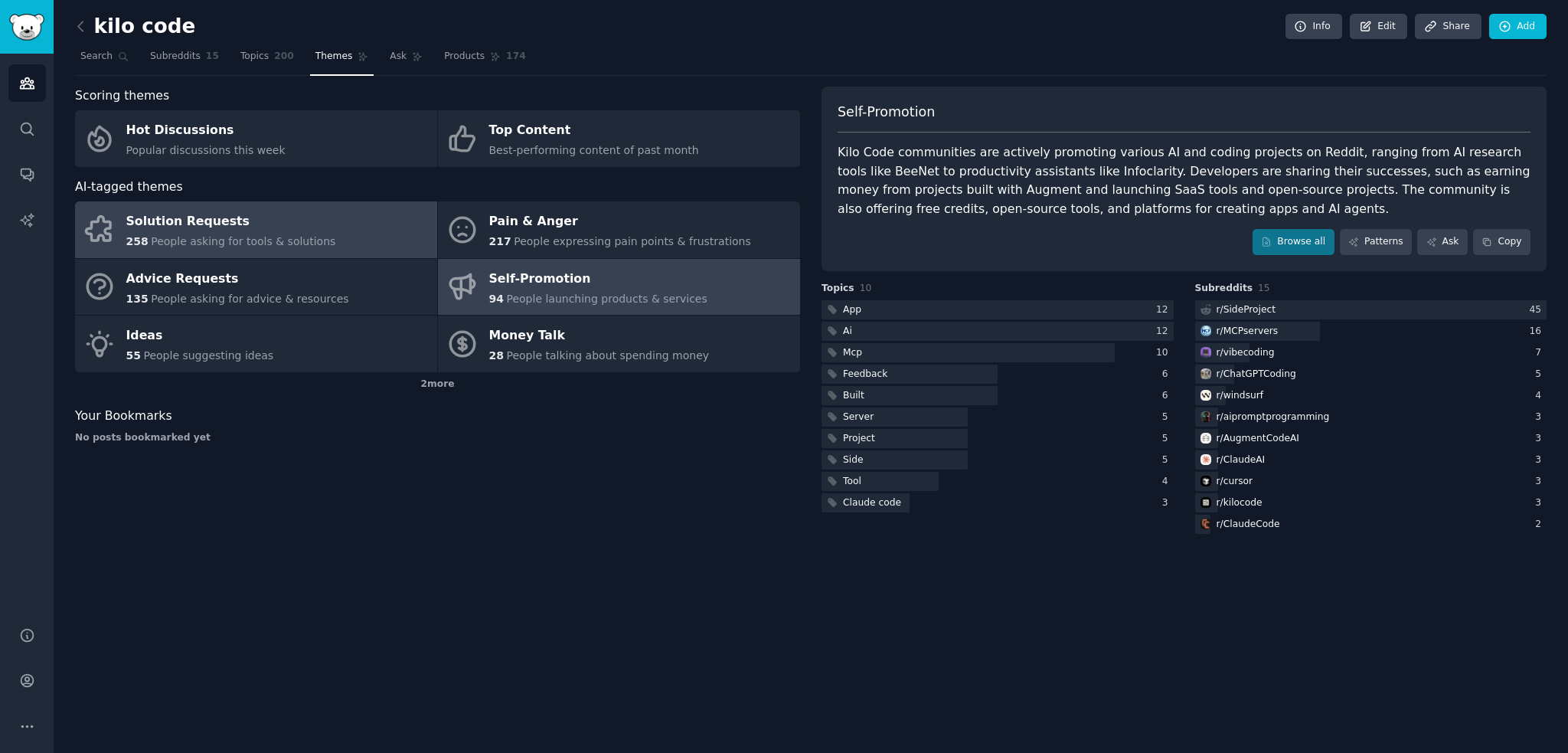
click at [229, 245] on span "People asking for tools & solutions" at bounding box center [243, 241] width 185 height 13
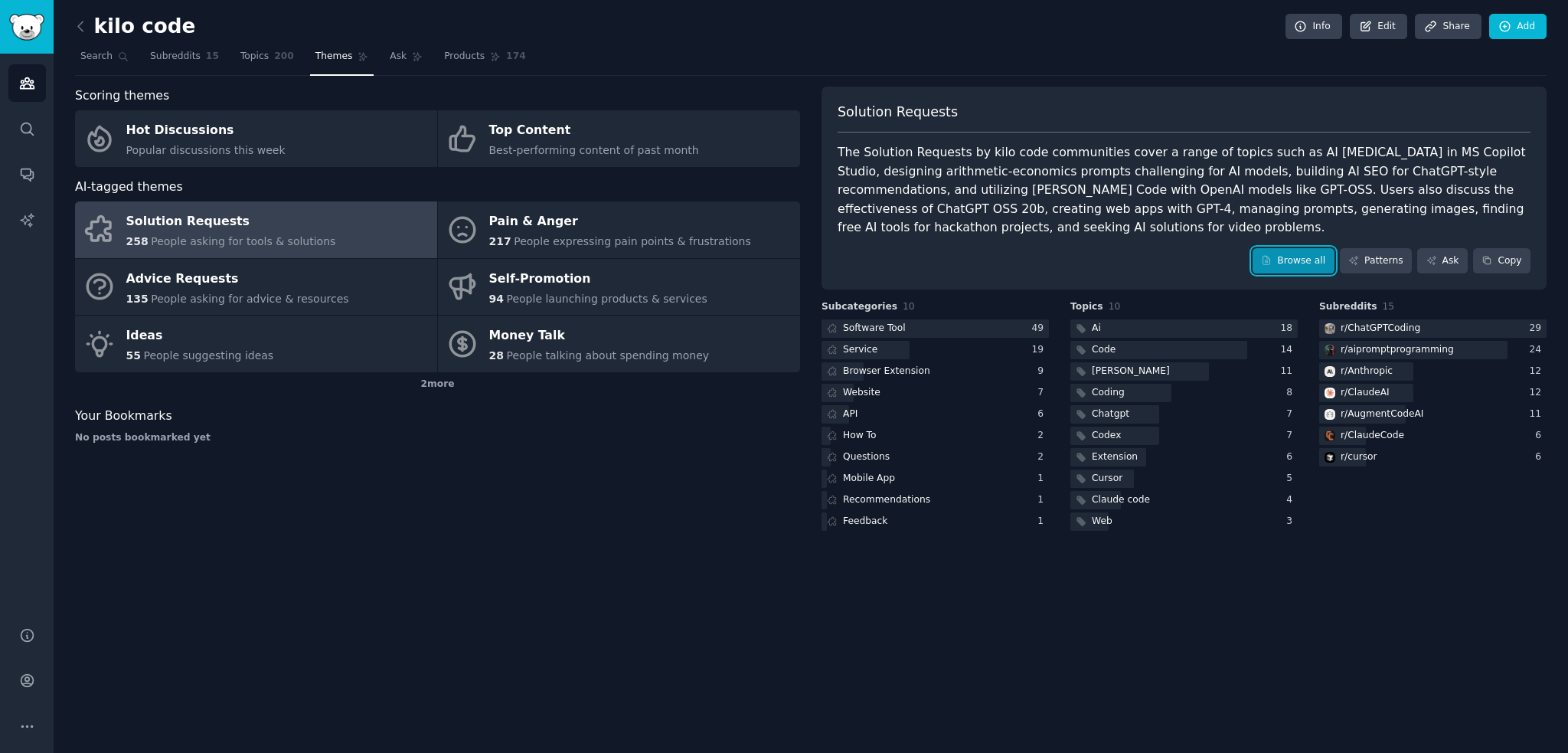
click at [1305, 256] on link "Browse all" at bounding box center [1293, 261] width 82 height 26
